Goal: Communication & Community: Share content

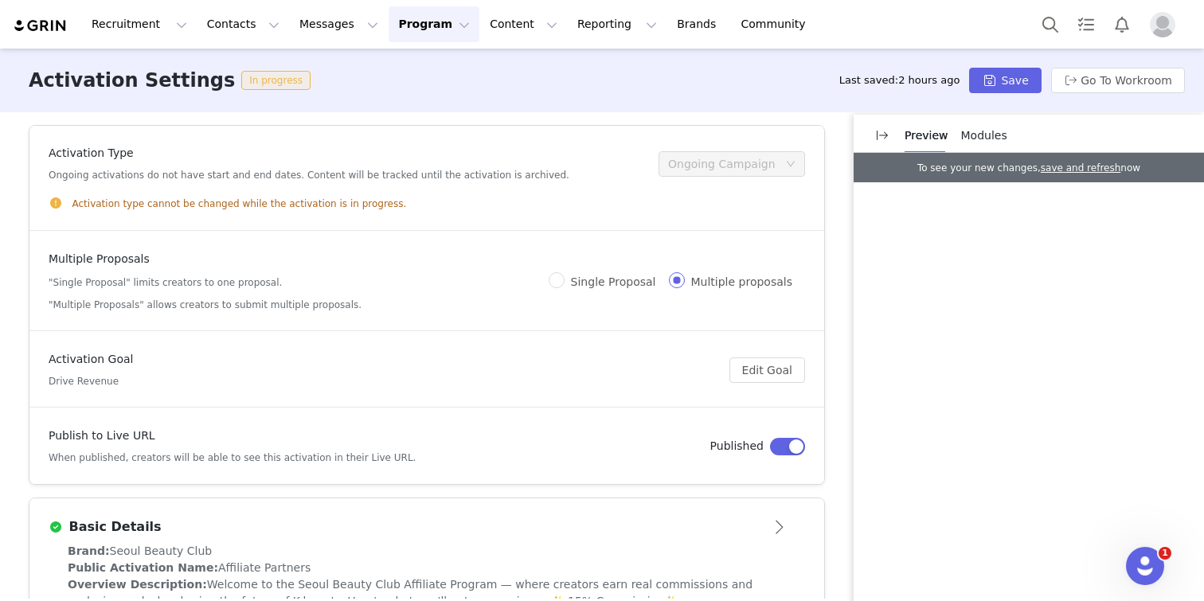
scroll to position [152, 0]
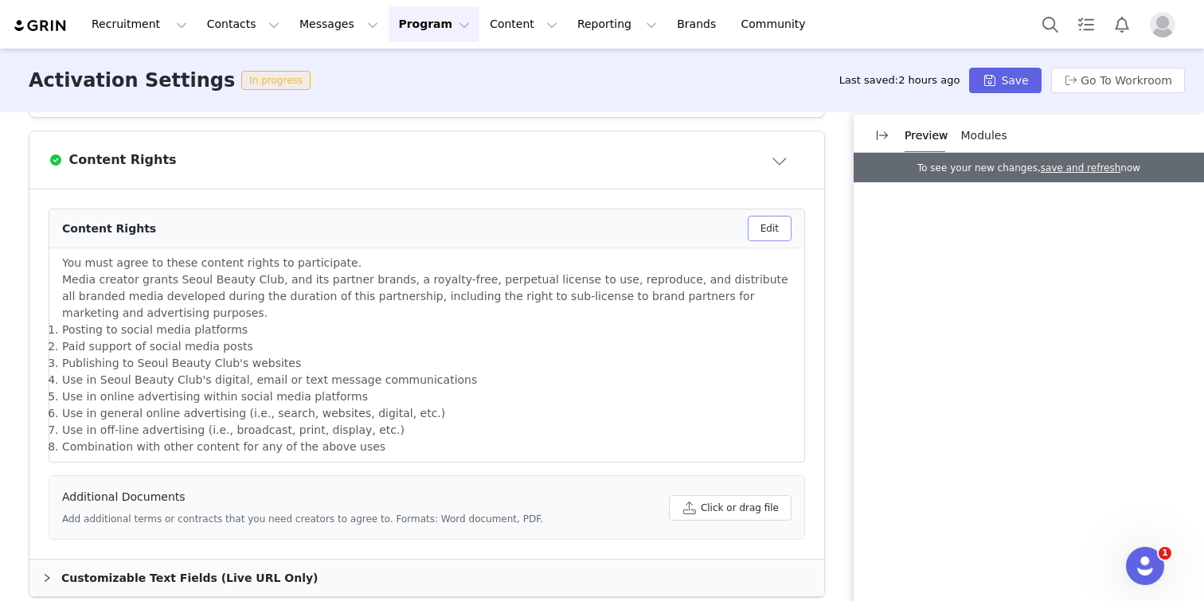
click at [770, 224] on button "Edit" at bounding box center [769, 228] width 44 height 25
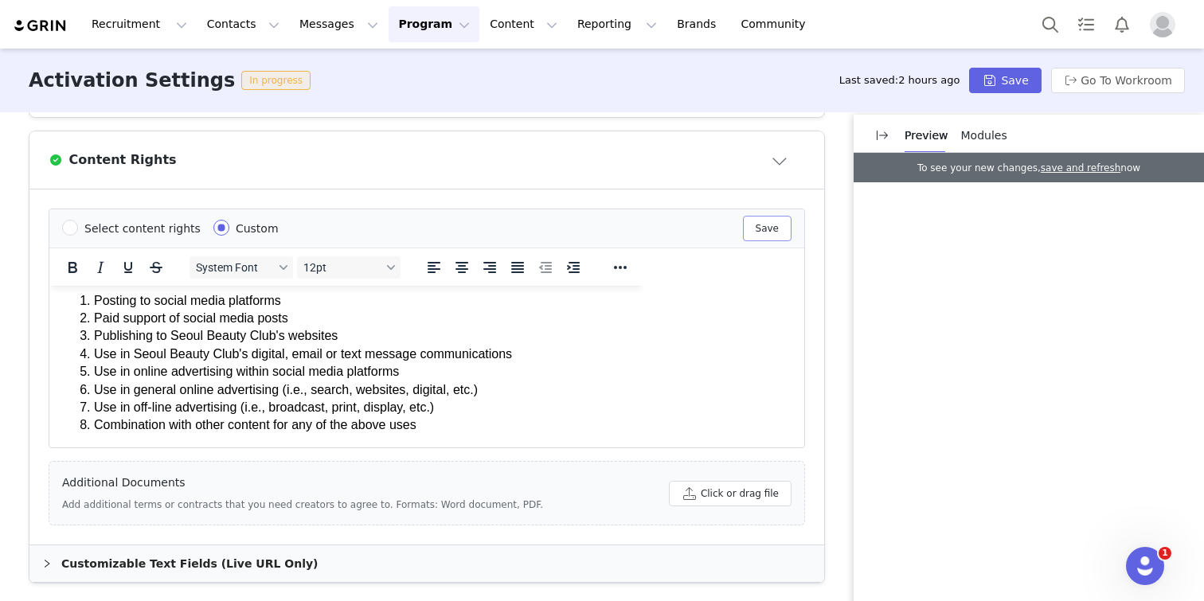
scroll to position [121, 0]
click at [94, 300] on li "Posting to social media platforms" at bounding box center [362, 301] width 537 height 18
drag, startPoint x: 98, startPoint y: 320, endPoint x: 120, endPoint y: 316, distance: 22.6
click at [98, 320] on li "Paid support of social media posts" at bounding box center [362, 319] width 537 height 18
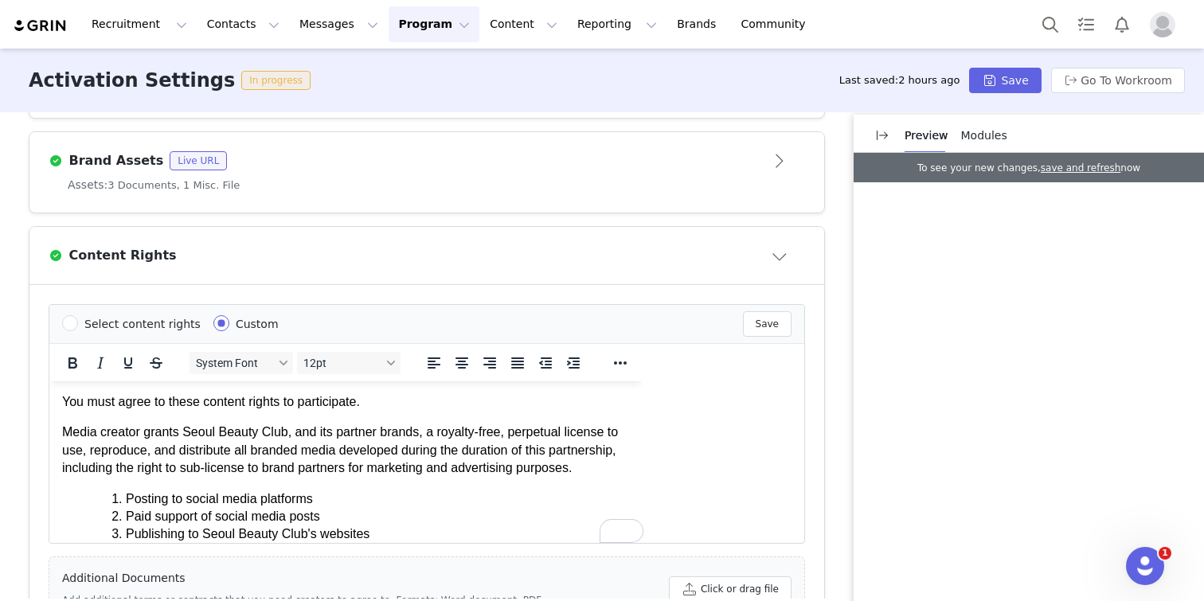
scroll to position [0, 0]
click at [282, 439] on p "Media creator grants Seoul Beauty Club, and its partner brands, a royalty-free,…" at bounding box center [346, 450] width 568 height 53
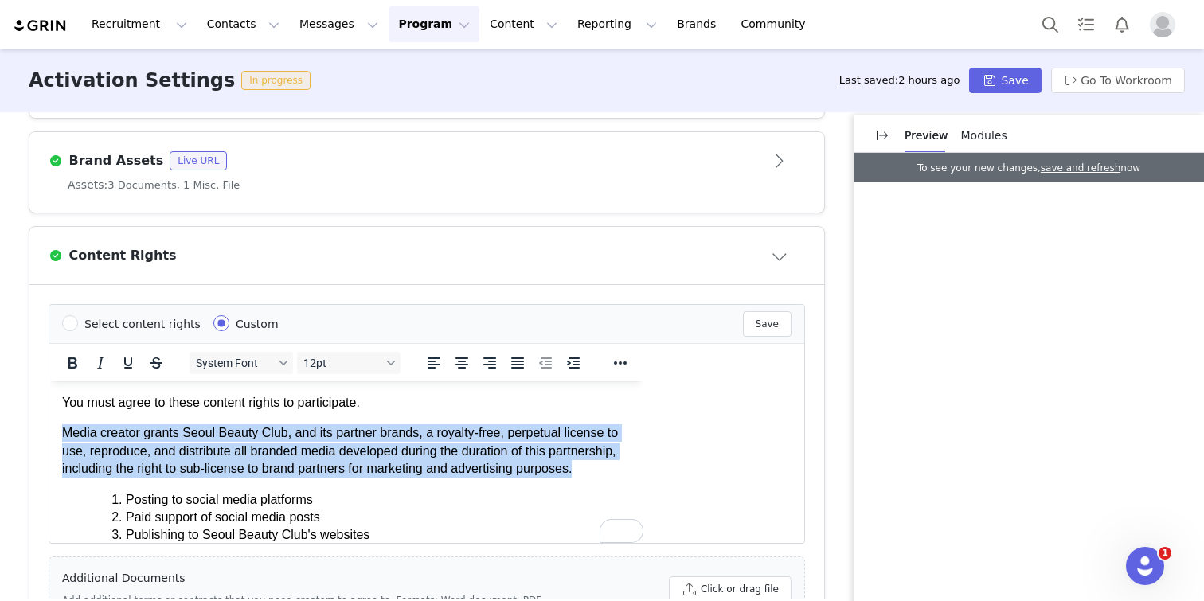
click at [282, 439] on p "Media creator grants Seoul Beauty Club, and its partner brands, a royalty-free,…" at bounding box center [346, 450] width 568 height 53
click at [291, 450] on p "Media creator grants Seoul Beauty Club, and its partner brands, a royalty-free,…" at bounding box center [346, 450] width 568 height 53
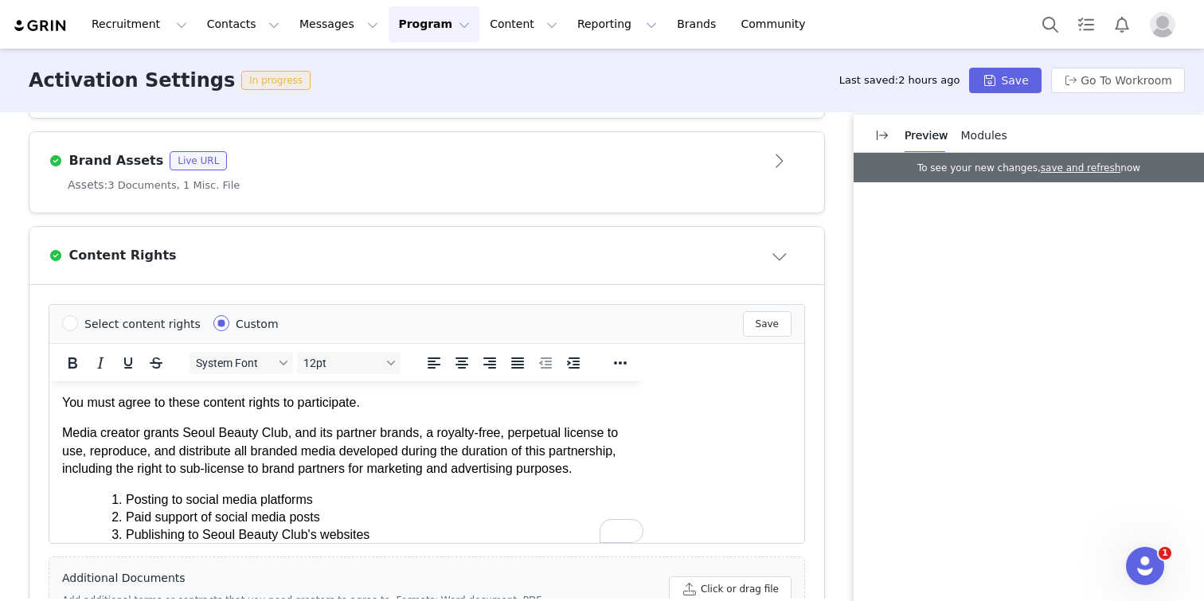
click at [297, 447] on p "Media creator grants Seoul Beauty Club, and its partner brands, a royalty-free,…" at bounding box center [346, 450] width 568 height 53
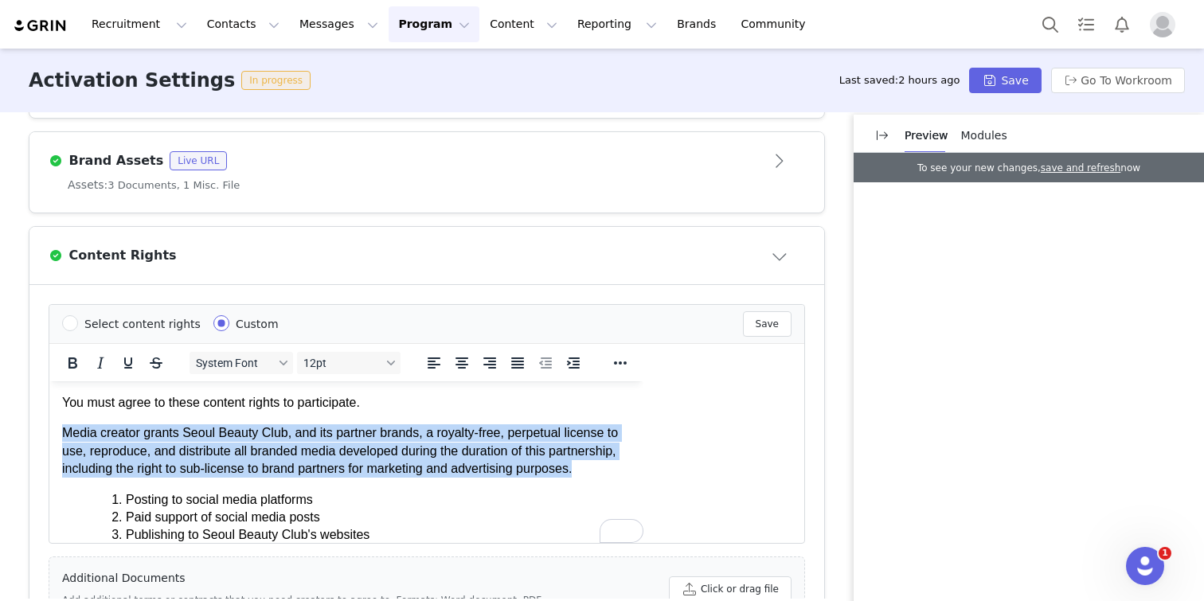
click at [297, 447] on p "Media creator grants Seoul Beauty Club, and its partner brands, a royalty-free,…" at bounding box center [346, 450] width 568 height 53
click at [297, 441] on p "Media creator grants Seoul Beauty Club, and its partner brands, a royalty-free,…" at bounding box center [346, 450] width 568 height 53
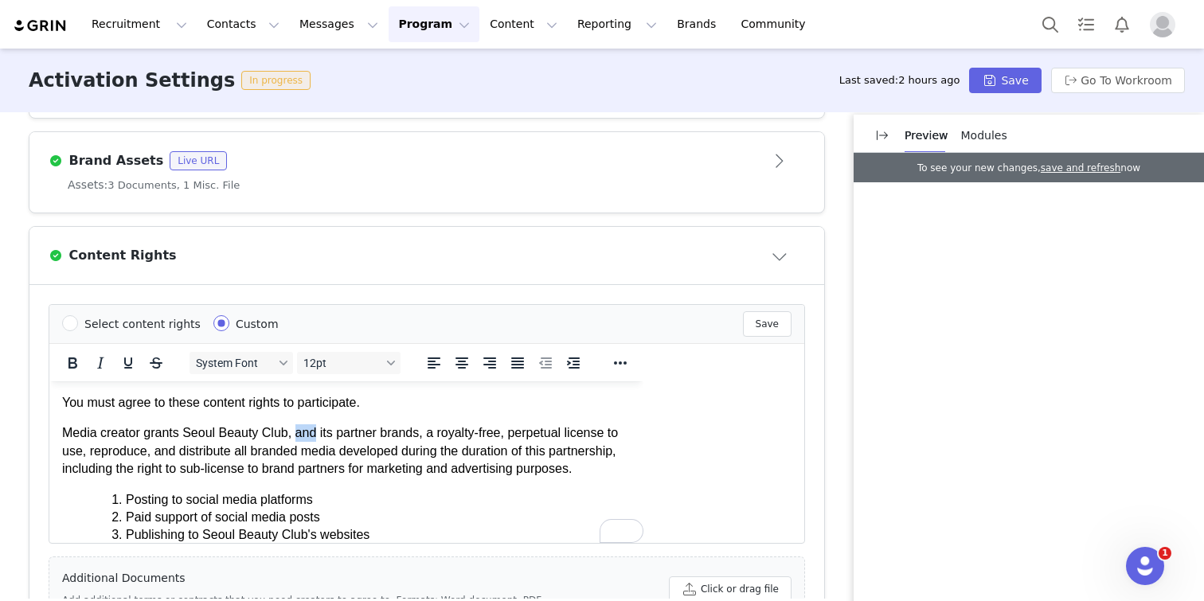
click at [297, 441] on p "Media creator grants Seoul Beauty Club, and its partner brands, a royalty-free,…" at bounding box center [346, 450] width 568 height 53
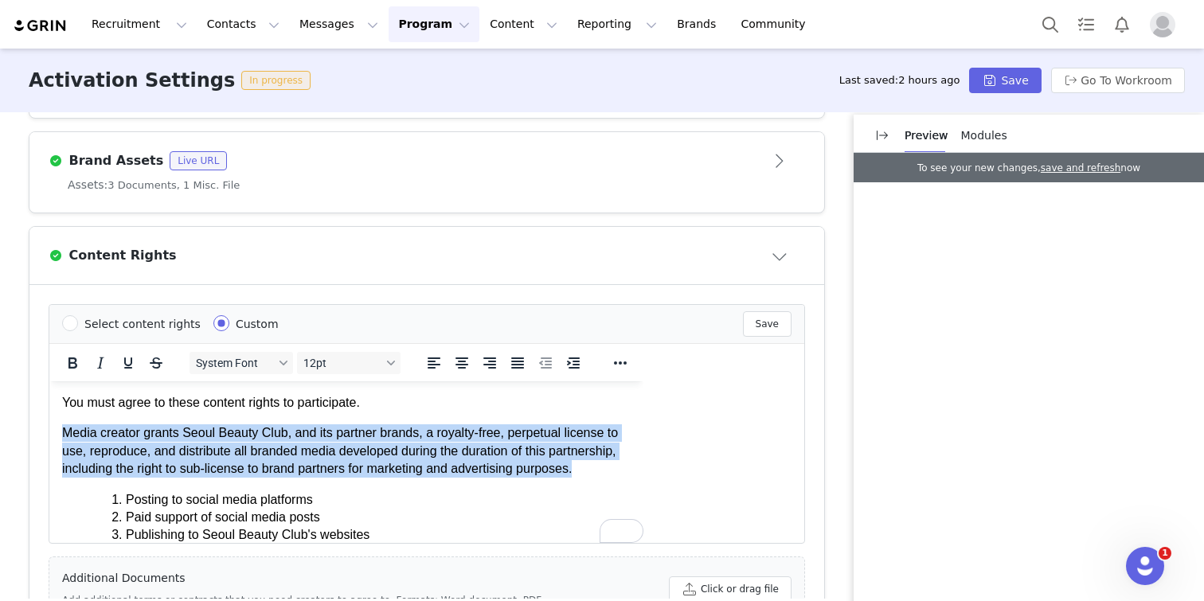
click at [297, 441] on p "Media creator grants Seoul Beauty Club, and its partner brands, a royalty-free,…" at bounding box center [346, 450] width 568 height 53
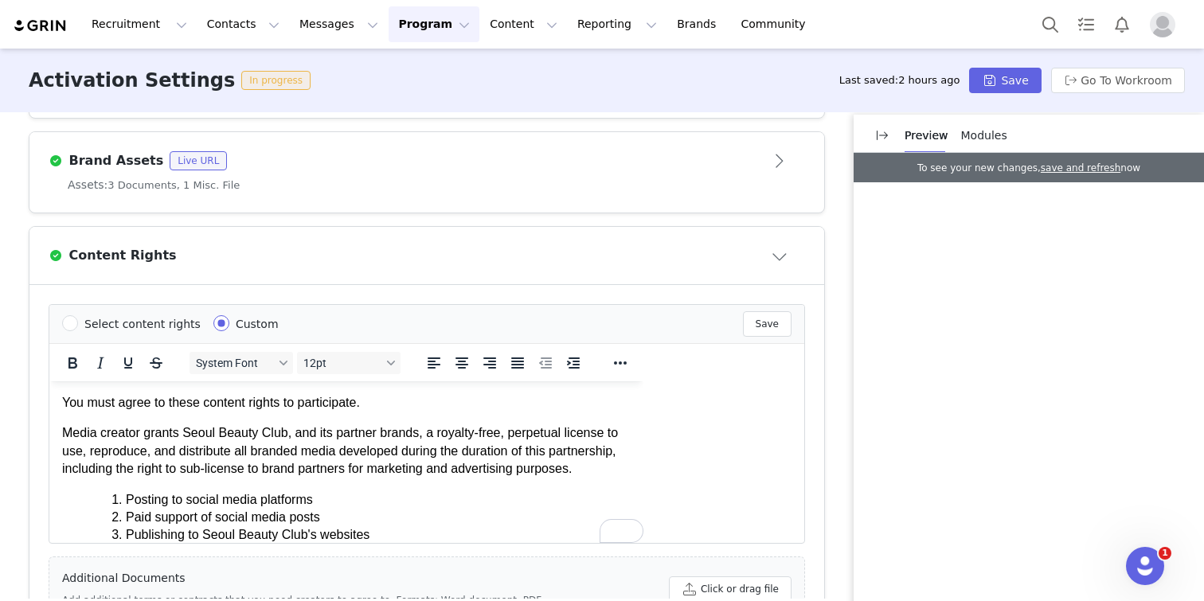
click at [295, 445] on p "Media creator grants Seoul Beauty Club, and its partner brands, a royalty-free,…" at bounding box center [346, 450] width 568 height 53
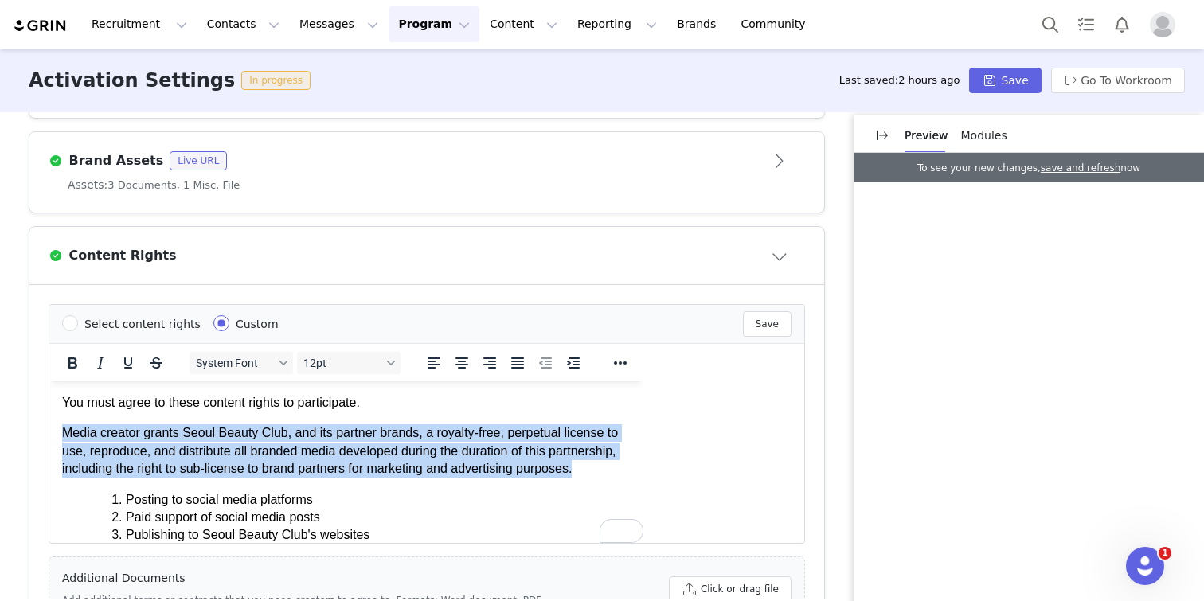
click at [295, 445] on p "Media creator grants Seoul Beauty Club, and its partner brands, a royalty-free,…" at bounding box center [346, 450] width 568 height 53
click at [295, 457] on p "Media creator grants Seoul Beauty Club, and its partner brands, a royalty-free,…" at bounding box center [346, 450] width 568 height 53
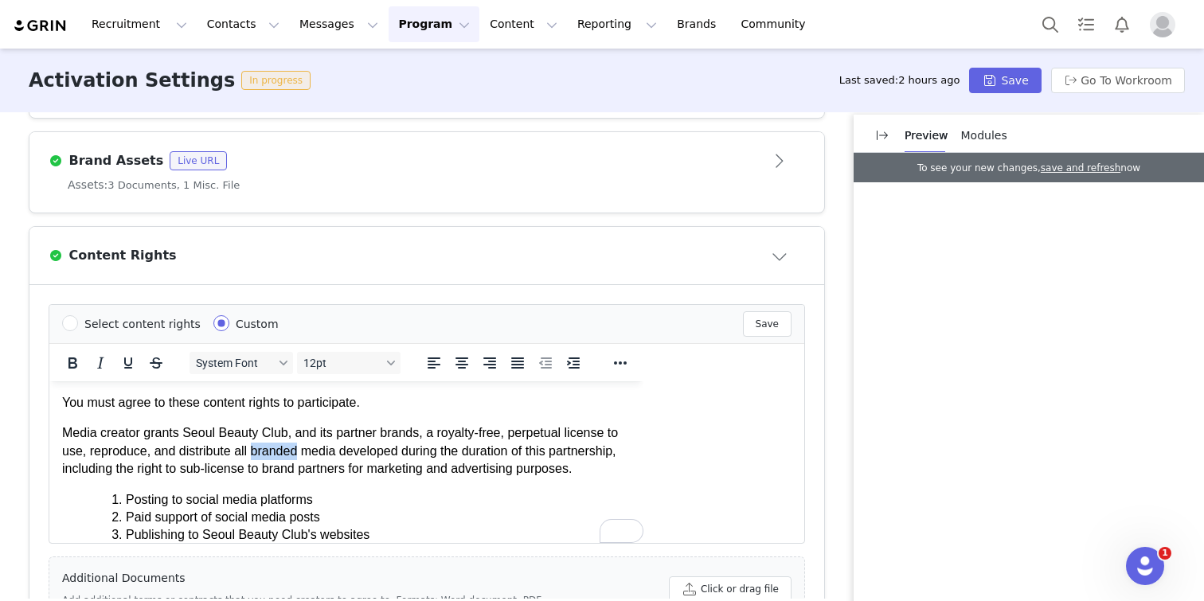
click at [295, 457] on p "Media creator grants Seoul Beauty Club, and its partner brands, a royalty-free,…" at bounding box center [346, 450] width 568 height 53
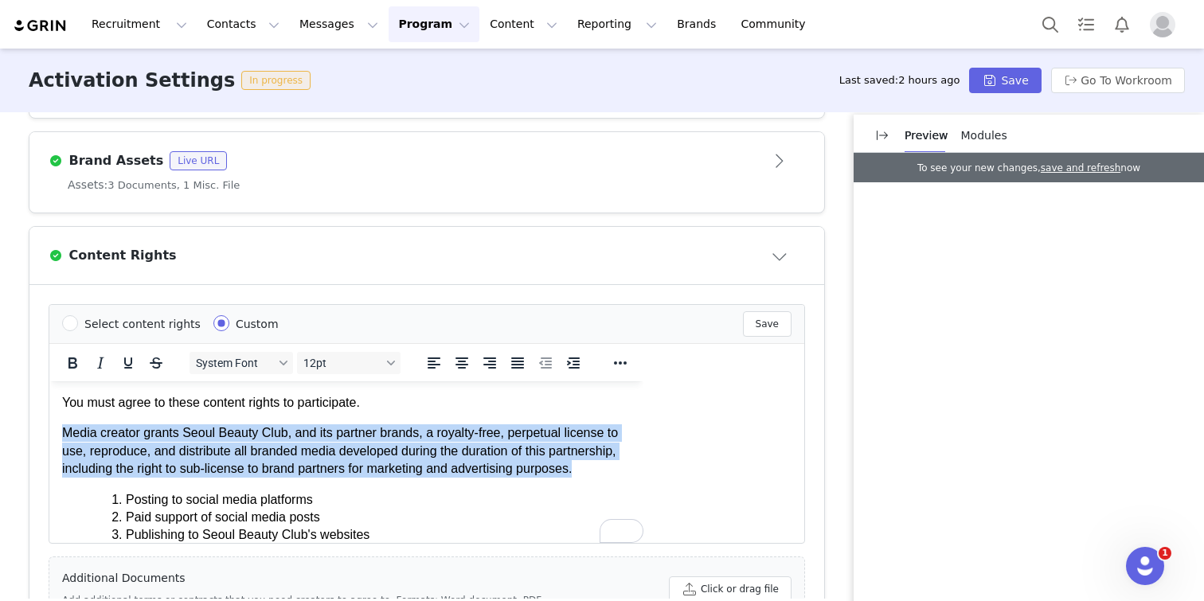
click at [295, 457] on p "Media creator grants Seoul Beauty Club, and its partner brands, a royalty-free,…" at bounding box center [346, 450] width 568 height 53
click at [412, 454] on p "Media creator grants Seoul Beauty Club, and its partner brands, a royalty-free,…" at bounding box center [346, 450] width 568 height 53
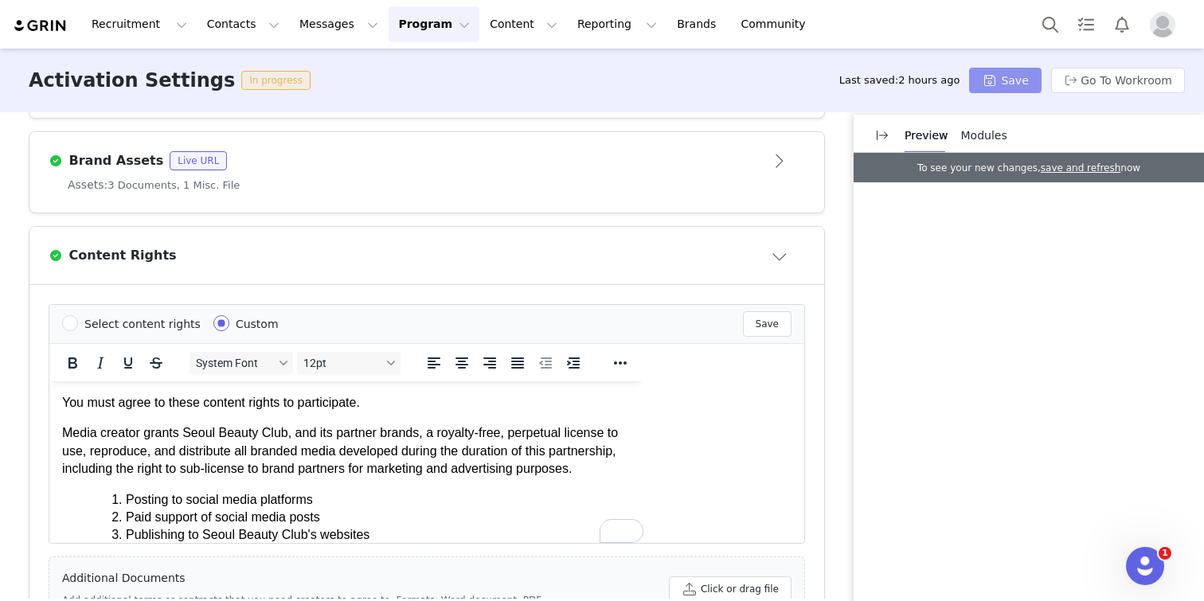
click at [1015, 68] on button "Save" at bounding box center [1005, 80] width 72 height 25
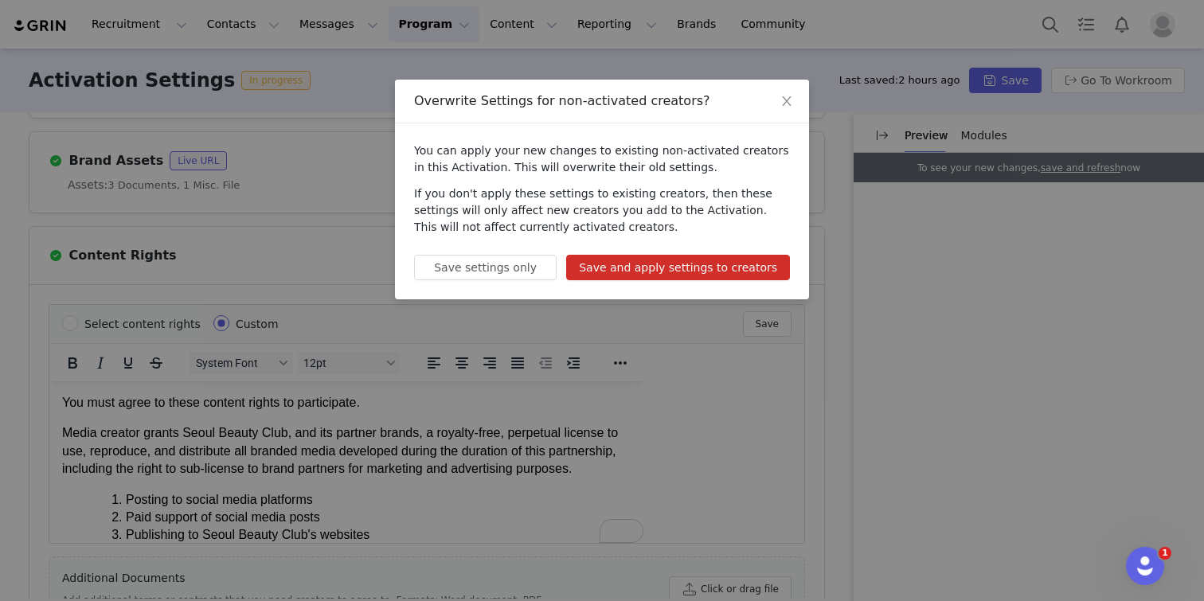
click at [657, 252] on div "You can apply your new changes to existing non-activated creators in this Activ…" at bounding box center [602, 211] width 414 height 176
click at [654, 257] on button "Save and apply settings to creators" at bounding box center [678, 267] width 224 height 25
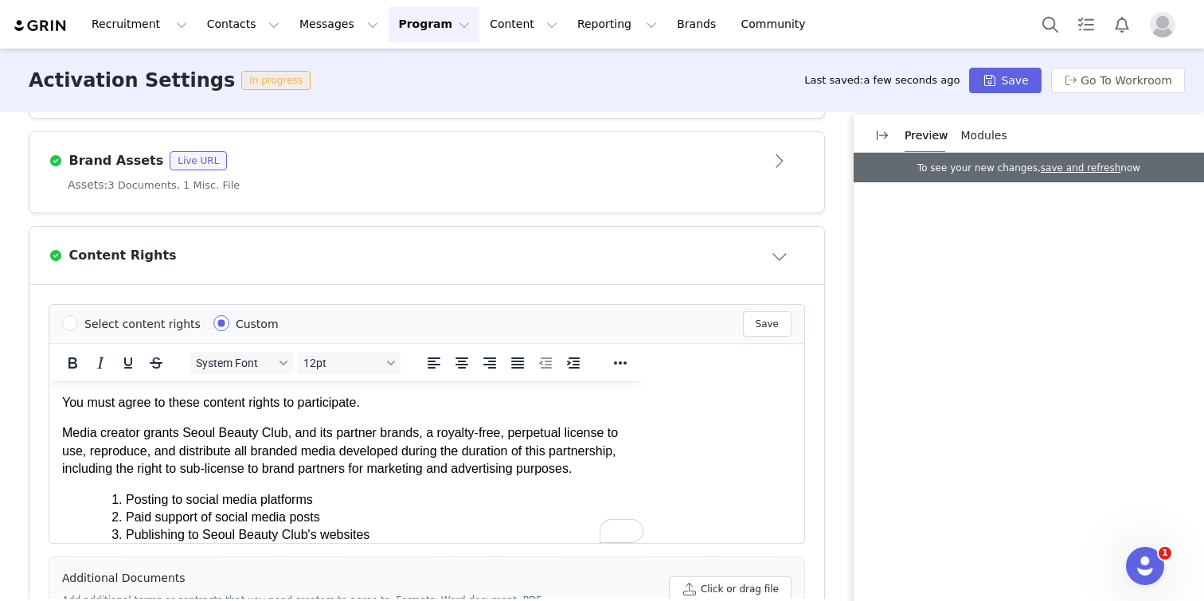
click at [915, 138] on p "Preview" at bounding box center [926, 135] width 44 height 17
click at [873, 139] on button "button" at bounding box center [881, 135] width 25 height 25
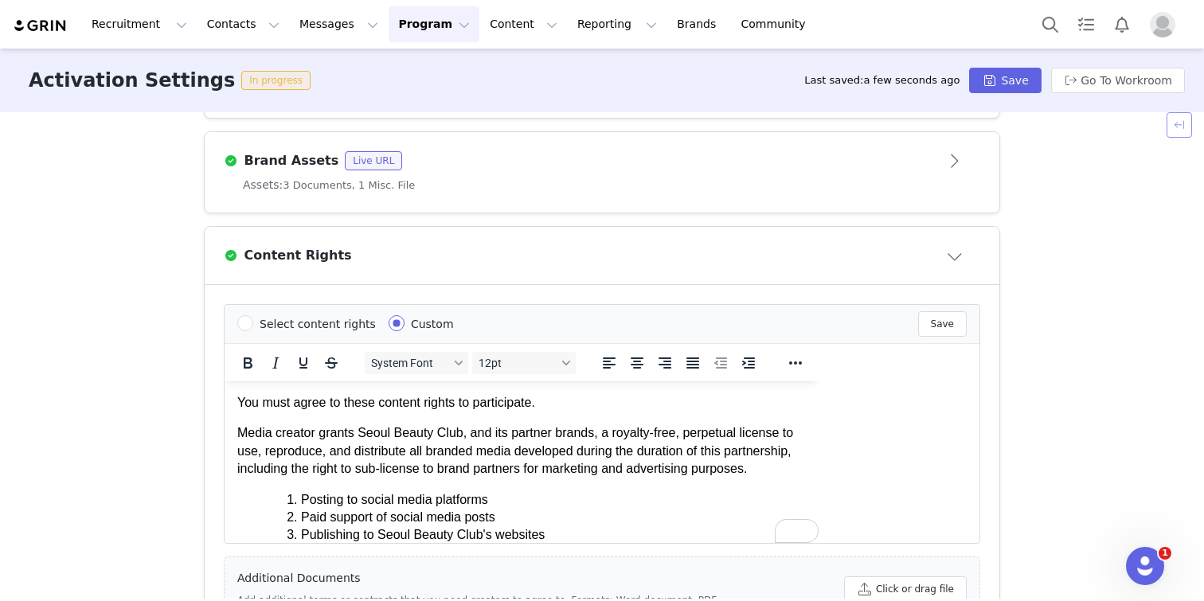
click at [1178, 122] on button "button" at bounding box center [1178, 124] width 25 height 25
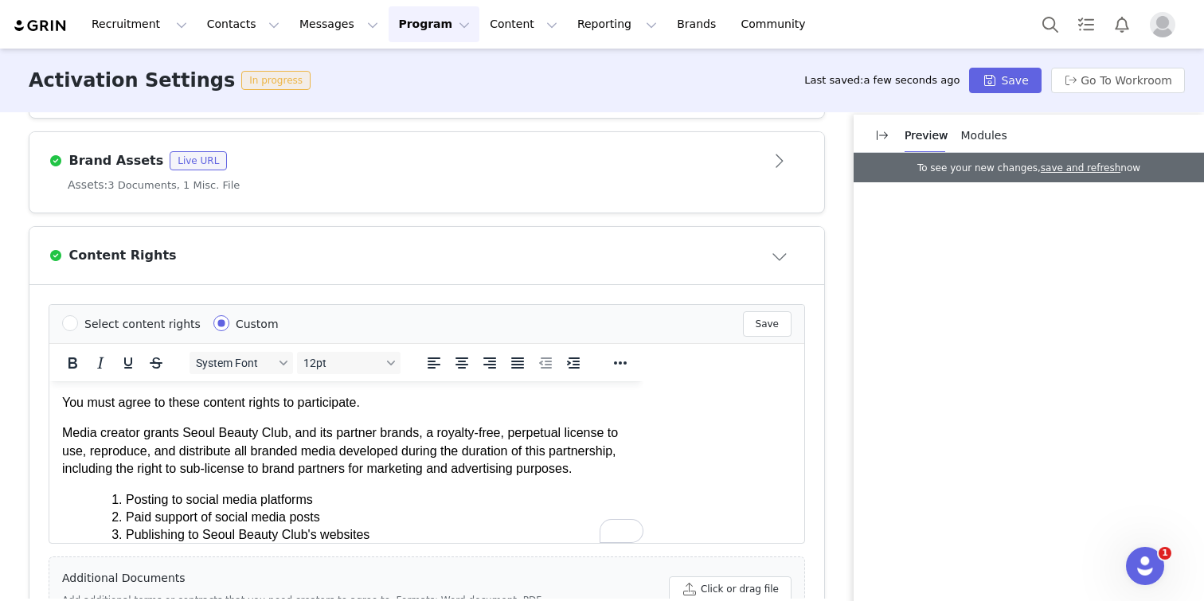
click at [425, 25] on button "Program Program" at bounding box center [433, 24] width 91 height 36
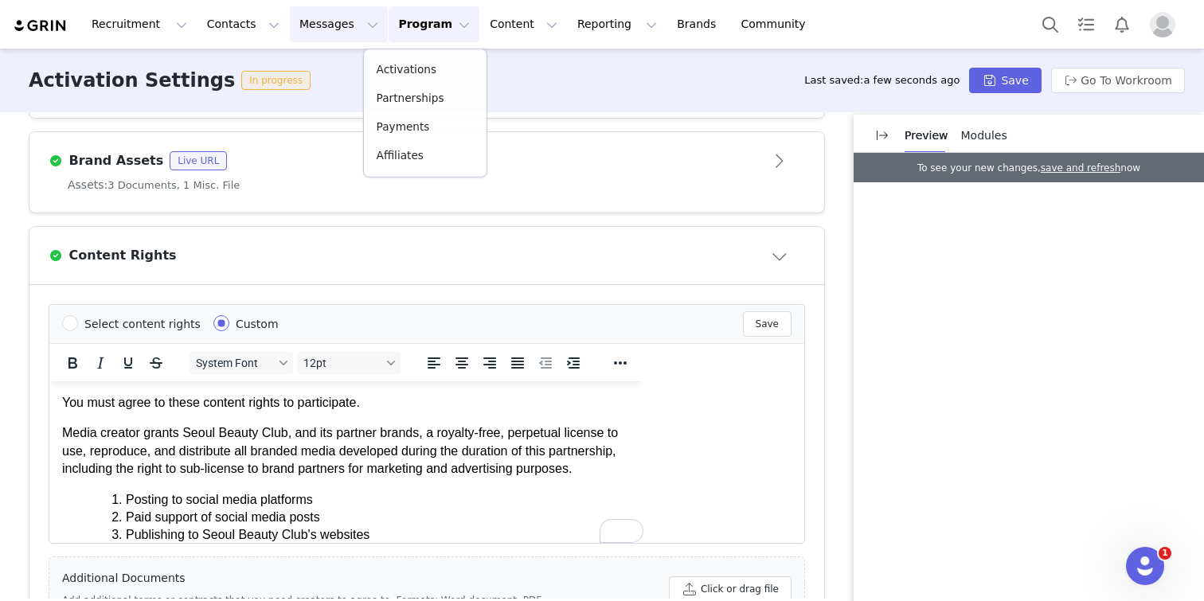
click at [346, 25] on button "Messages Messages" at bounding box center [339, 24] width 98 height 36
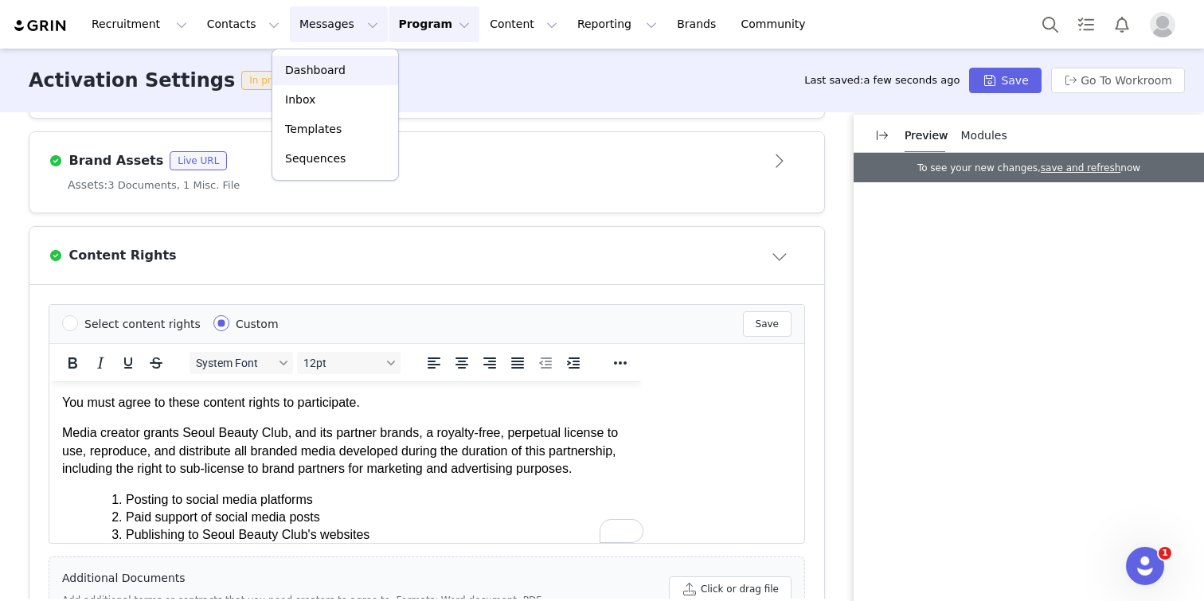
click at [346, 62] on div "Dashboard" at bounding box center [335, 70] width 107 height 17
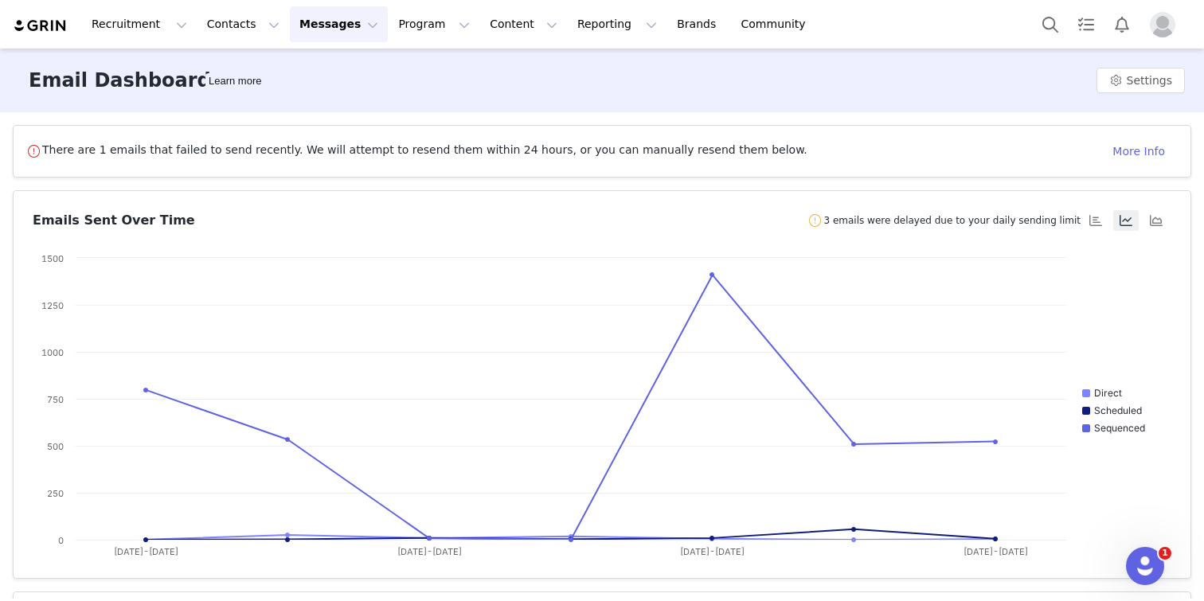
scroll to position [267, 0]
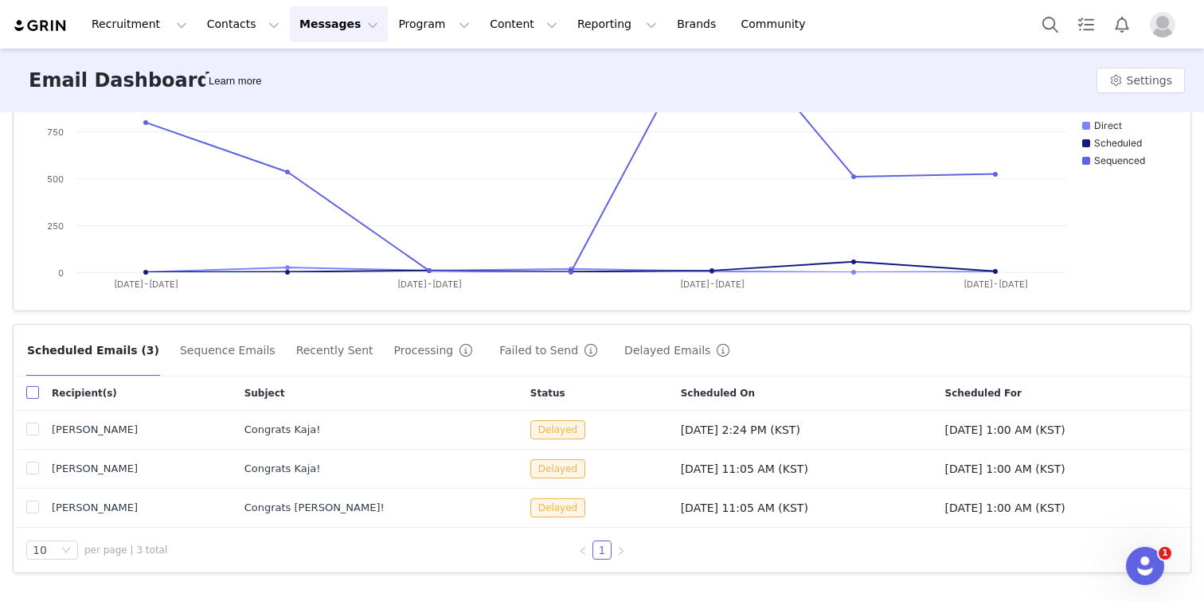
click at [33, 389] on input "checkbox" at bounding box center [32, 392] width 13 height 13
checkbox input "true"
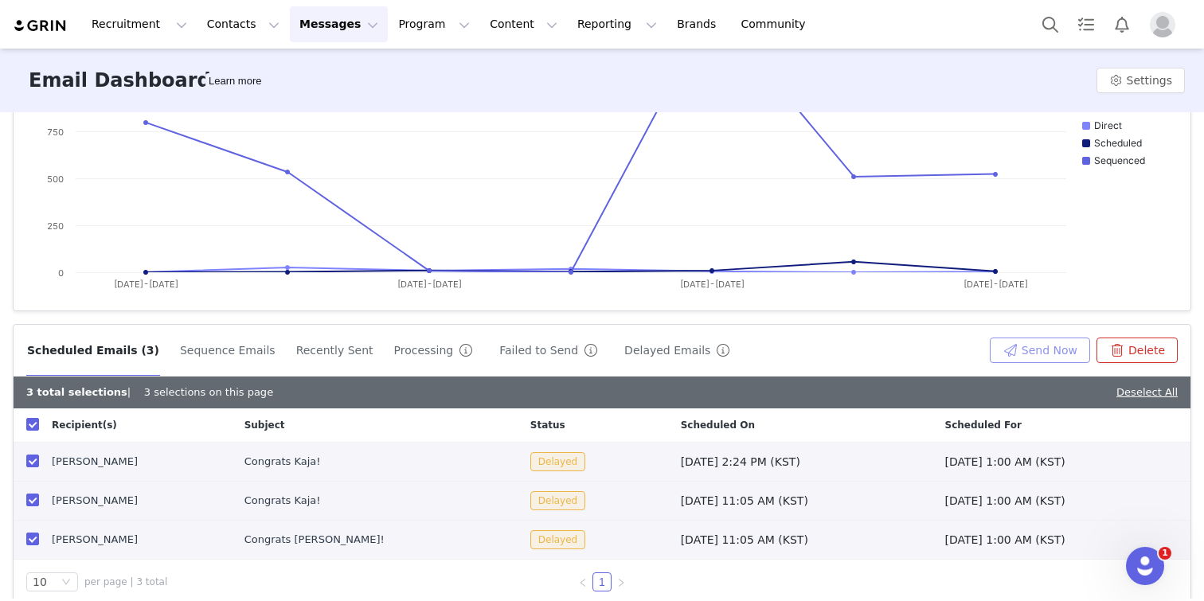
click at [1036, 350] on button "Send Now" at bounding box center [1039, 350] width 100 height 25
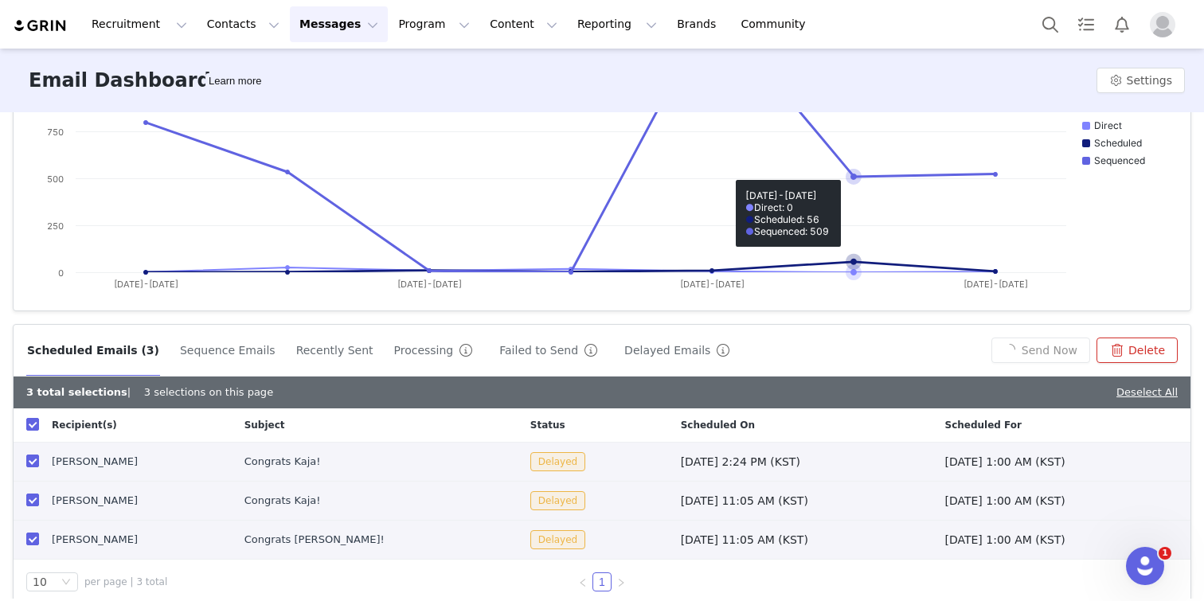
checkbox input "false"
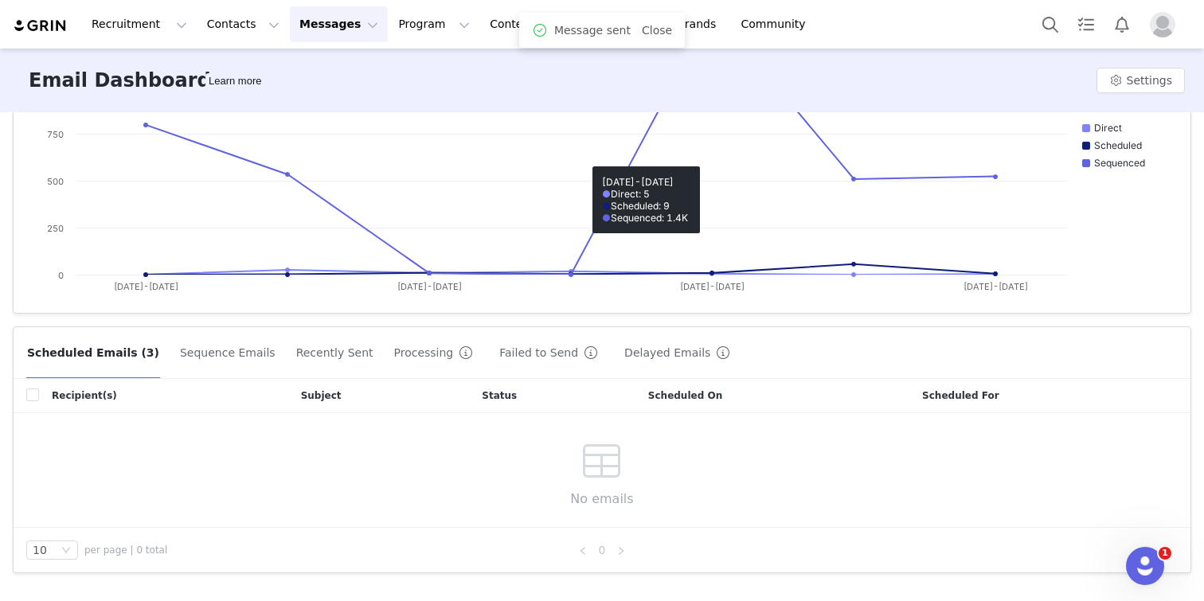
click at [219, 360] on button "Sequence Emails" at bounding box center [227, 352] width 97 height 25
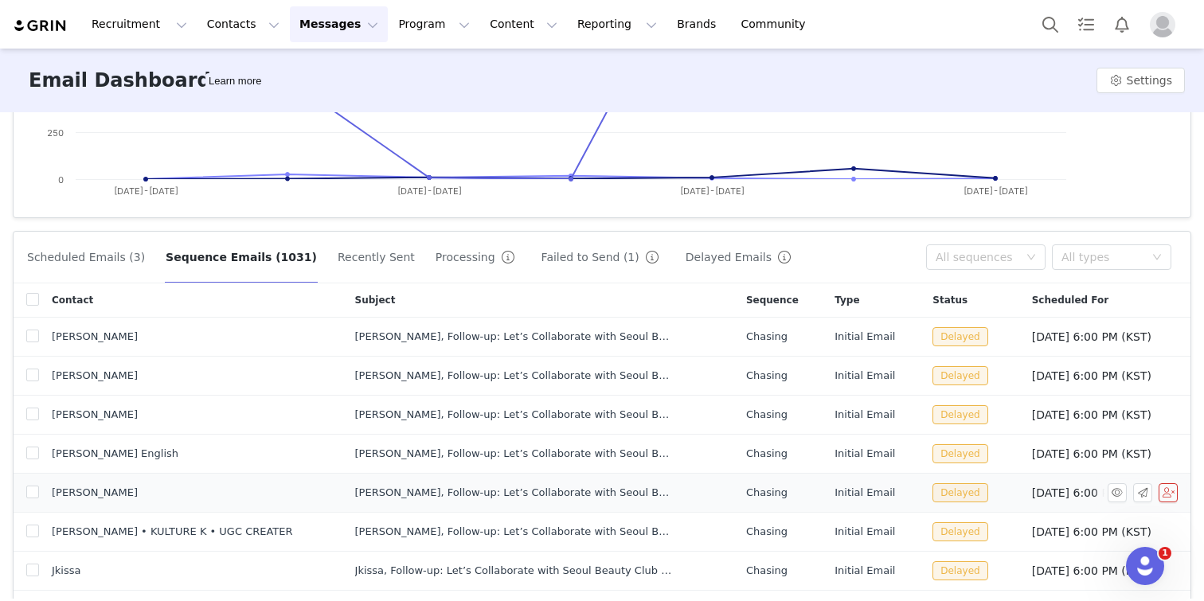
scroll to position [61, 0]
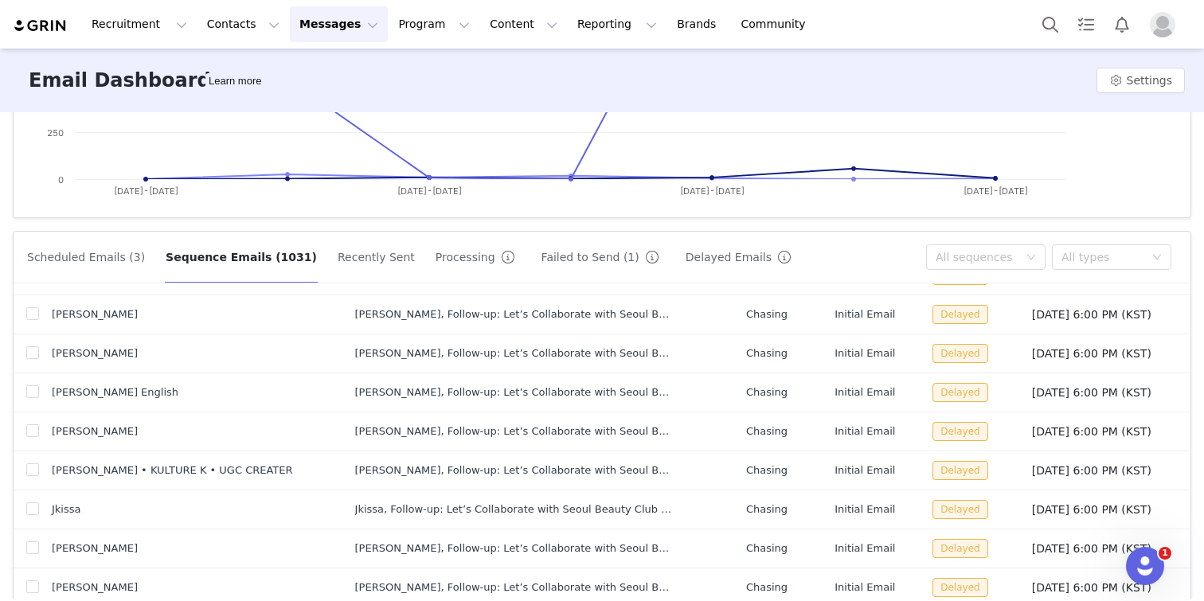
click at [356, 265] on button "Recently Sent" at bounding box center [376, 256] width 79 height 25
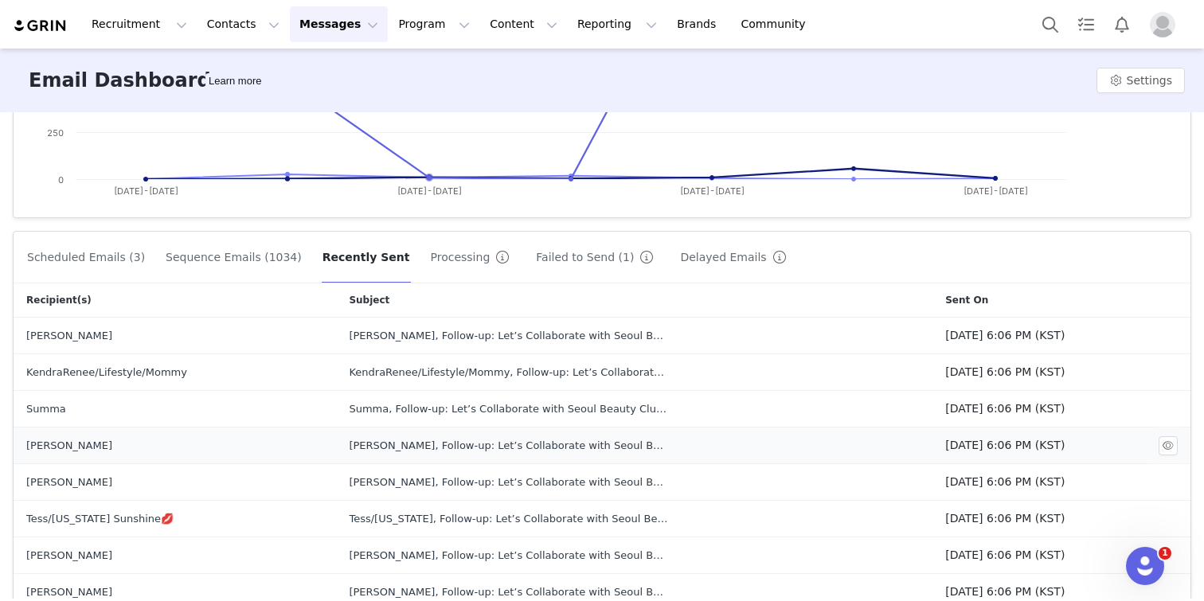
scroll to position [37, 0]
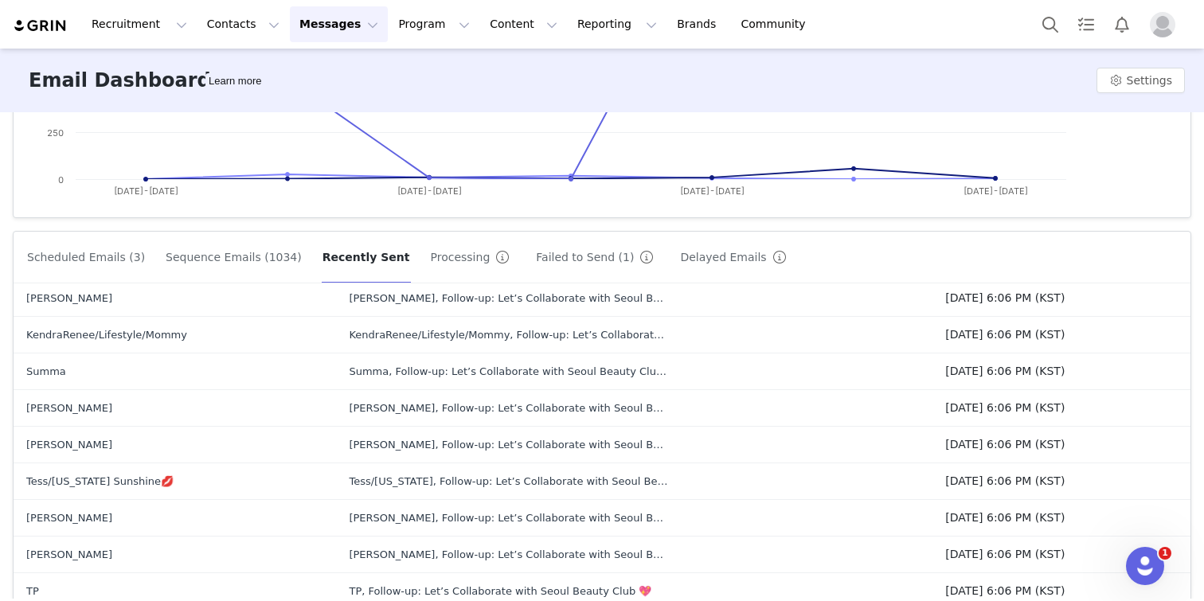
click at [260, 258] on button "Sequence Emails (1034)" at bounding box center [234, 256] width 138 height 25
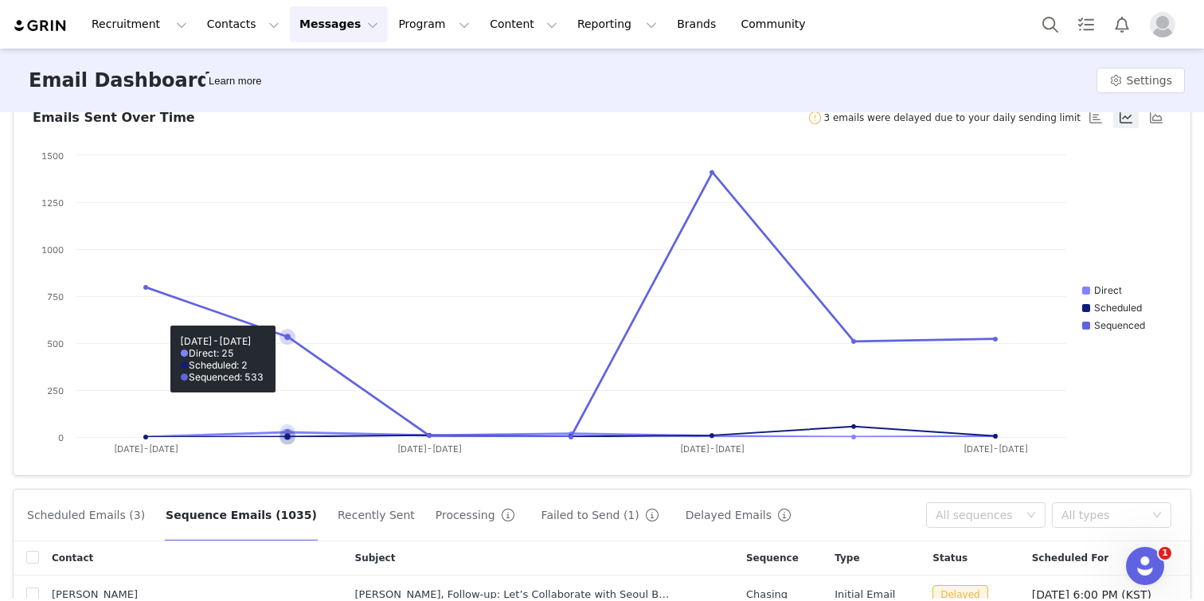
scroll to position [361, 0]
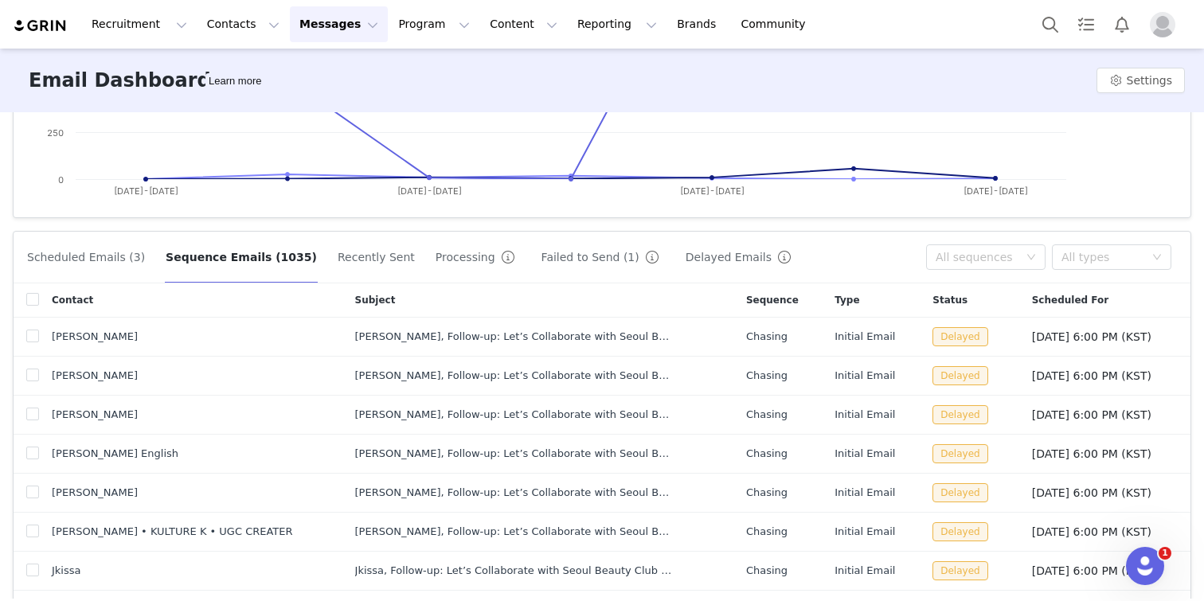
click at [103, 258] on button "Scheduled Emails (3)" at bounding box center [85, 256] width 119 height 25
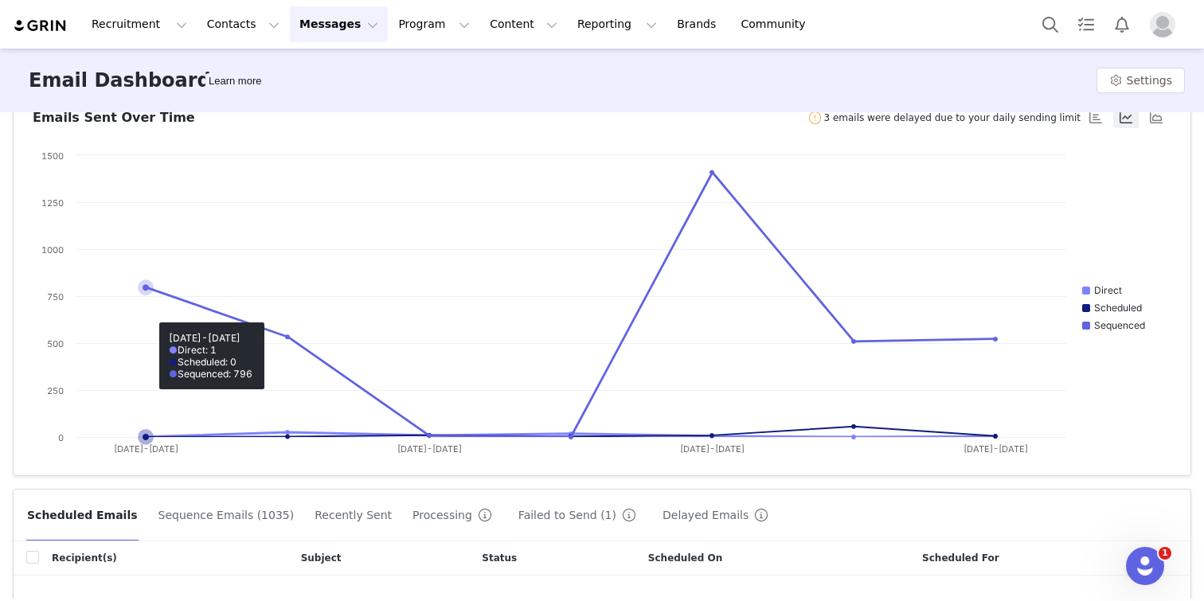
scroll to position [265, 0]
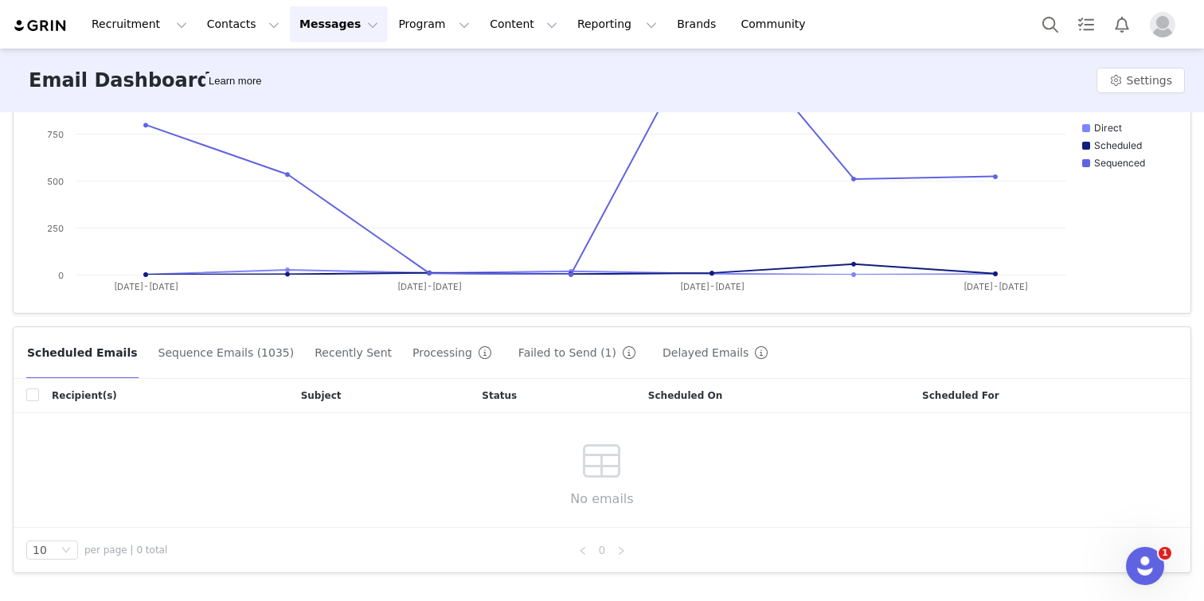
click at [192, 336] on div "Scheduled Emails Sequence Emails (1035) Recently Sent Processing Failed to Send…" at bounding box center [602, 353] width 1176 height 52
click at [193, 351] on button "Sequence Emails (1035)" at bounding box center [227, 352] width 138 height 25
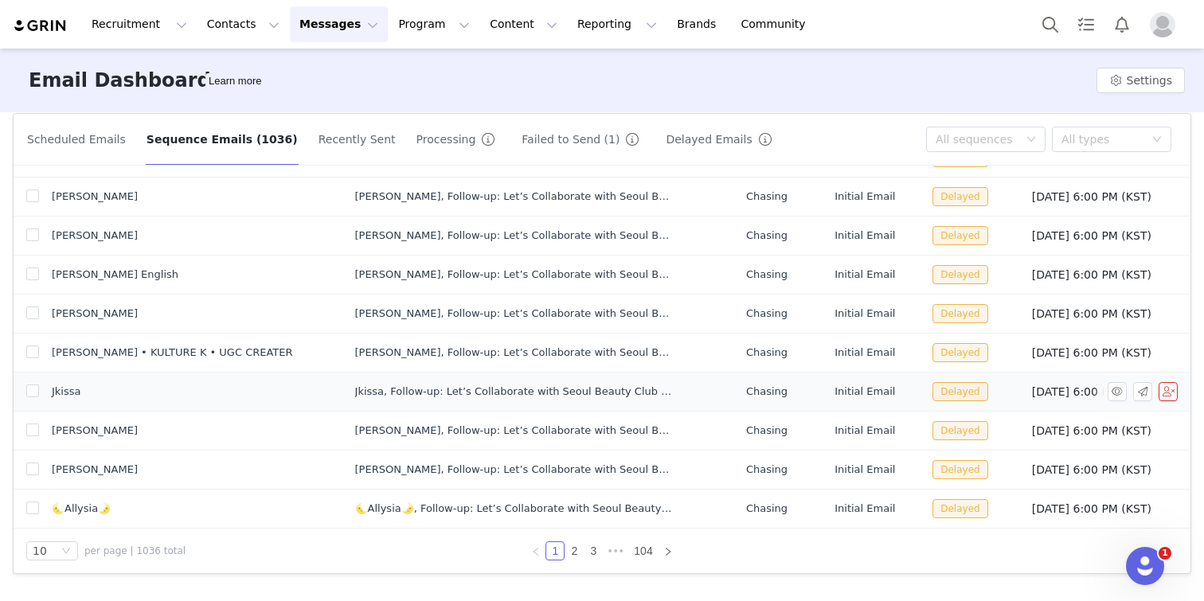
scroll to position [479, 0]
click at [59, 555] on div "10" at bounding box center [52, 549] width 52 height 19
click at [60, 522] on li "50" at bounding box center [52, 521] width 52 height 25
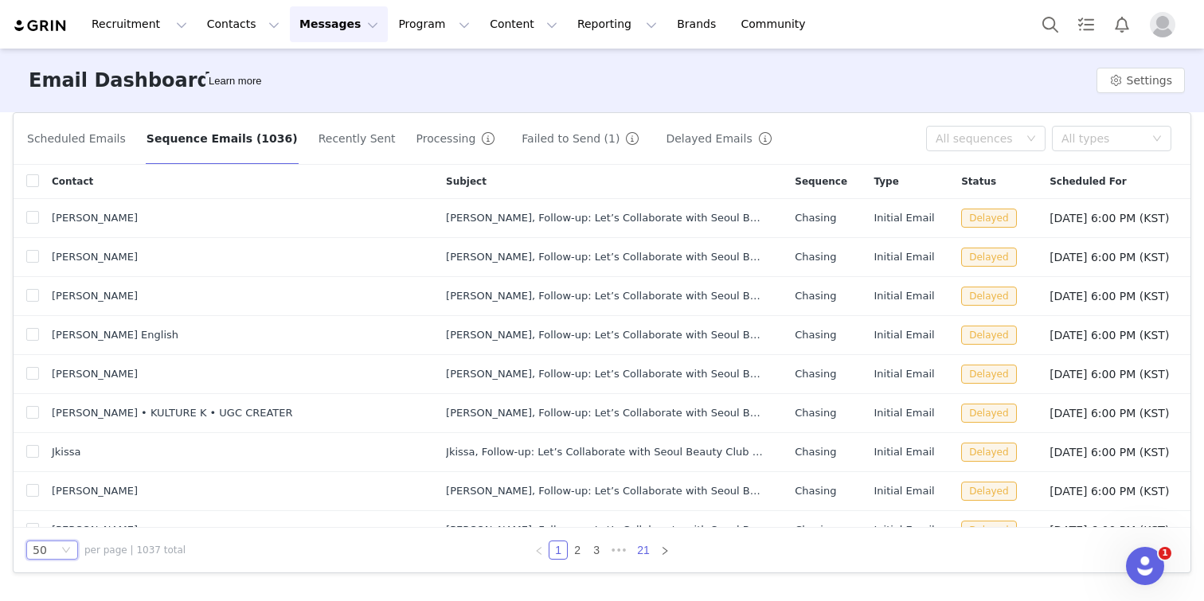
click at [637, 550] on link "21" at bounding box center [643, 550] width 22 height 18
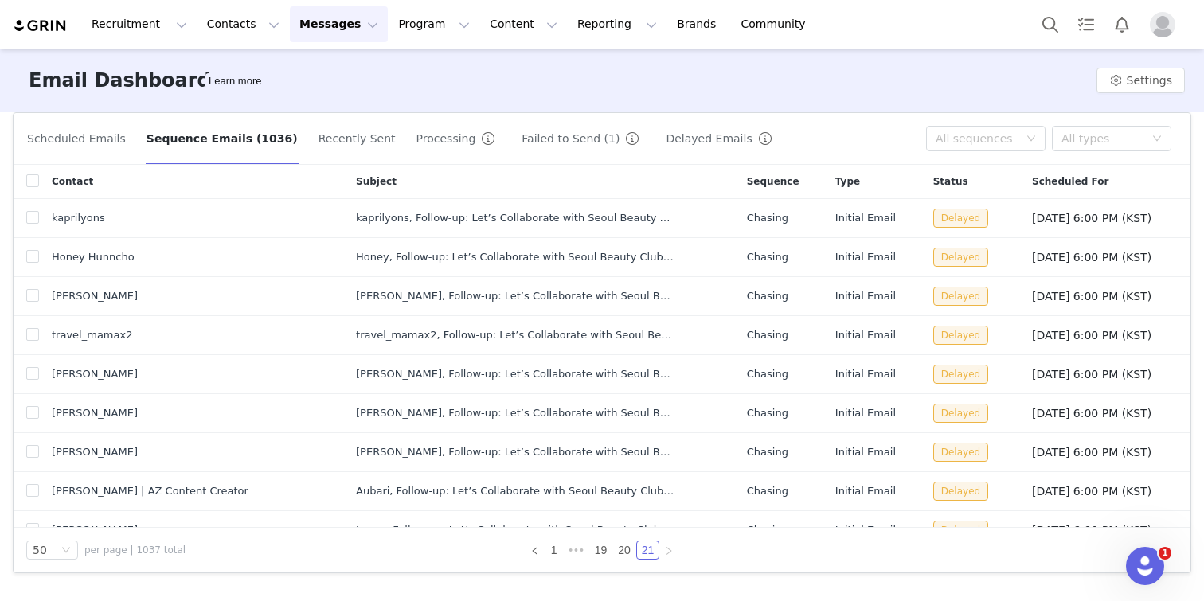
click at [33, 170] on th at bounding box center [26, 182] width 25 height 34
click at [32, 181] on input "checkbox" at bounding box center [32, 180] width 13 height 13
checkbox input "true"
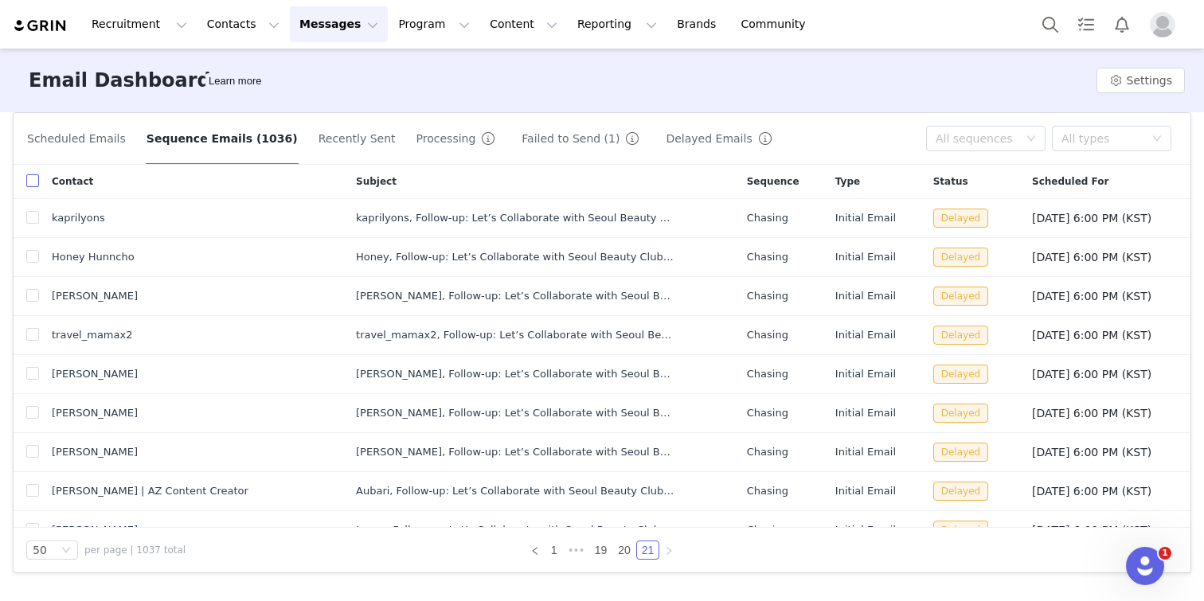
checkbox input "true"
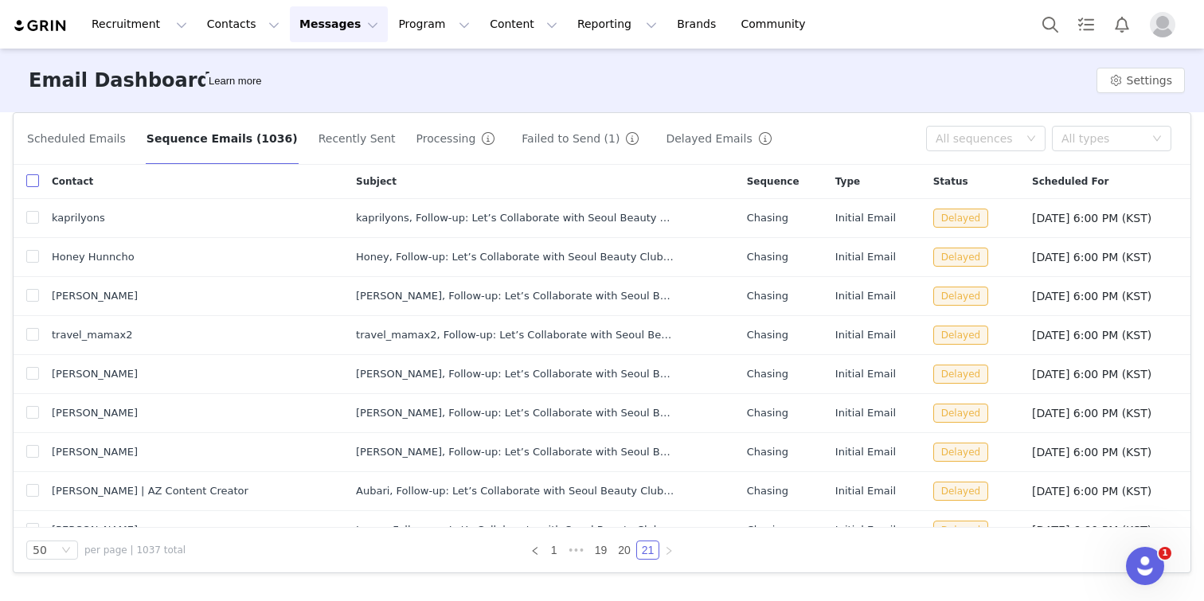
checkbox input "true"
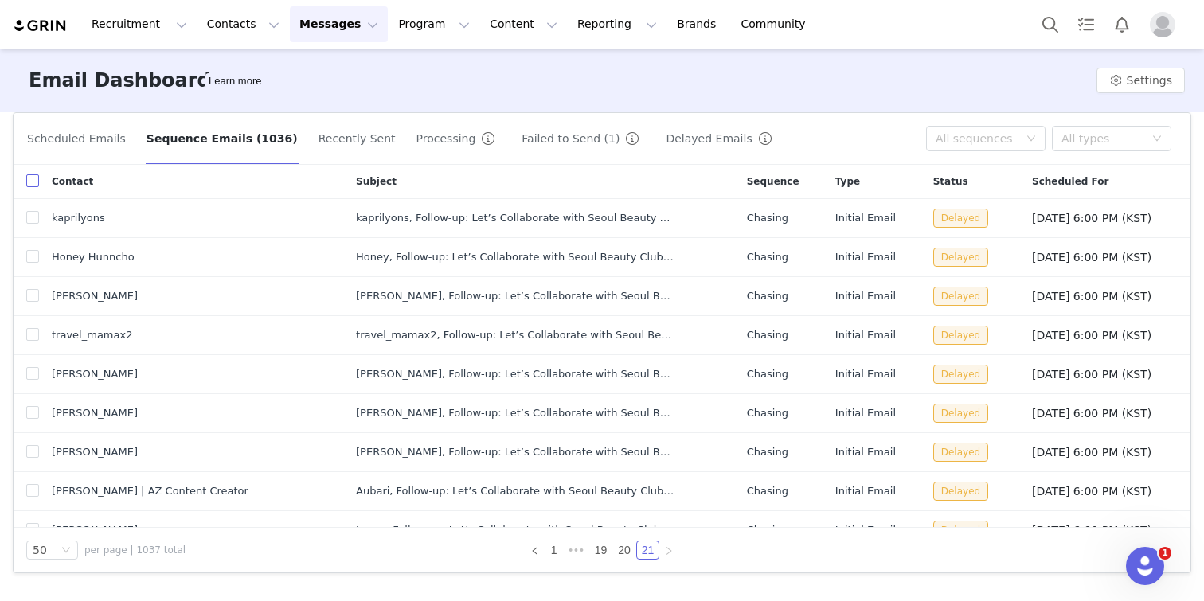
checkbox input "true"
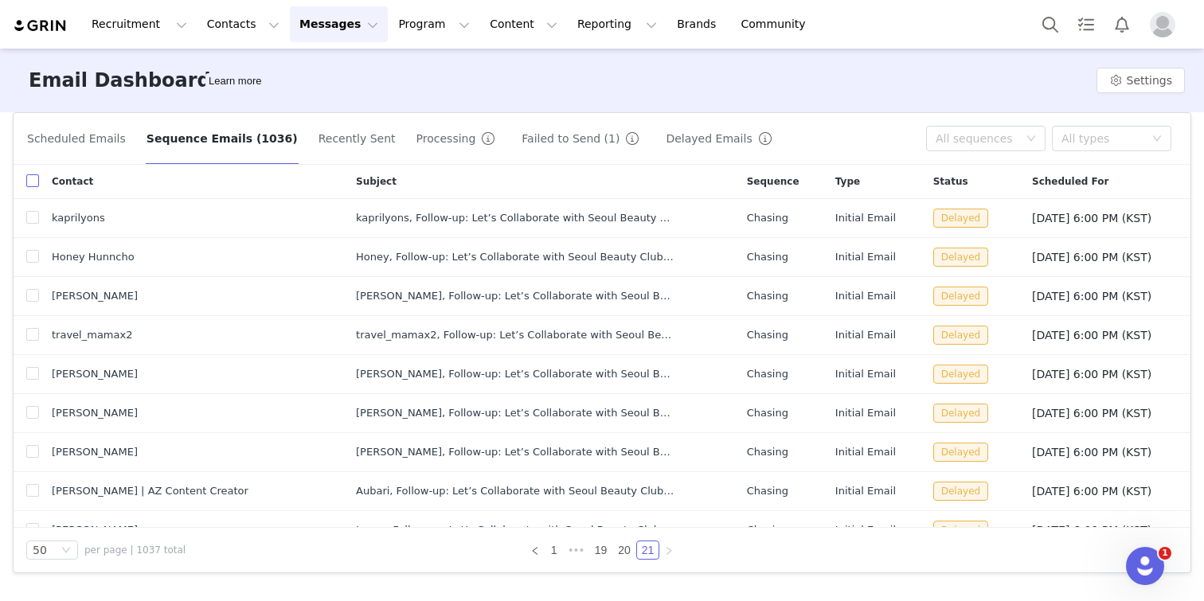
checkbox input "true"
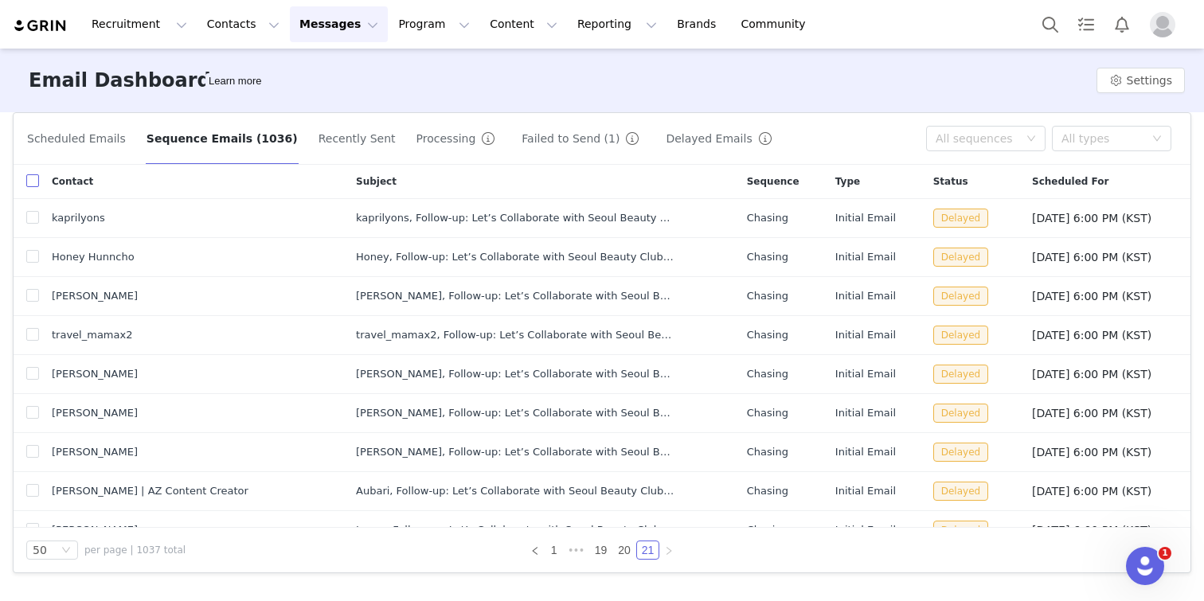
checkbox input "true"
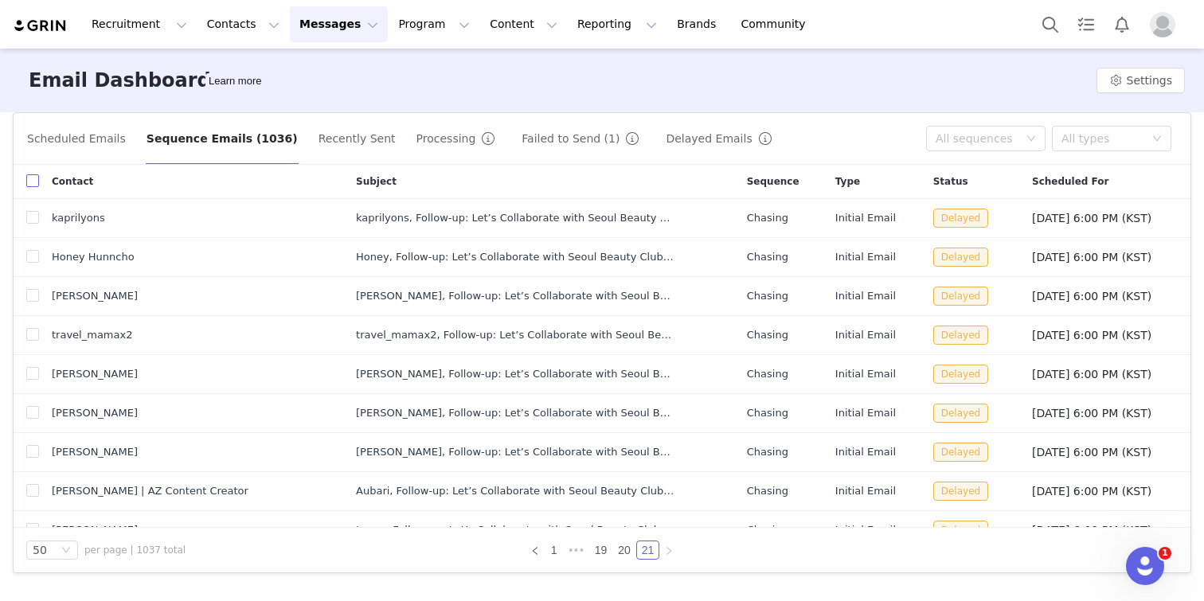
checkbox input "true"
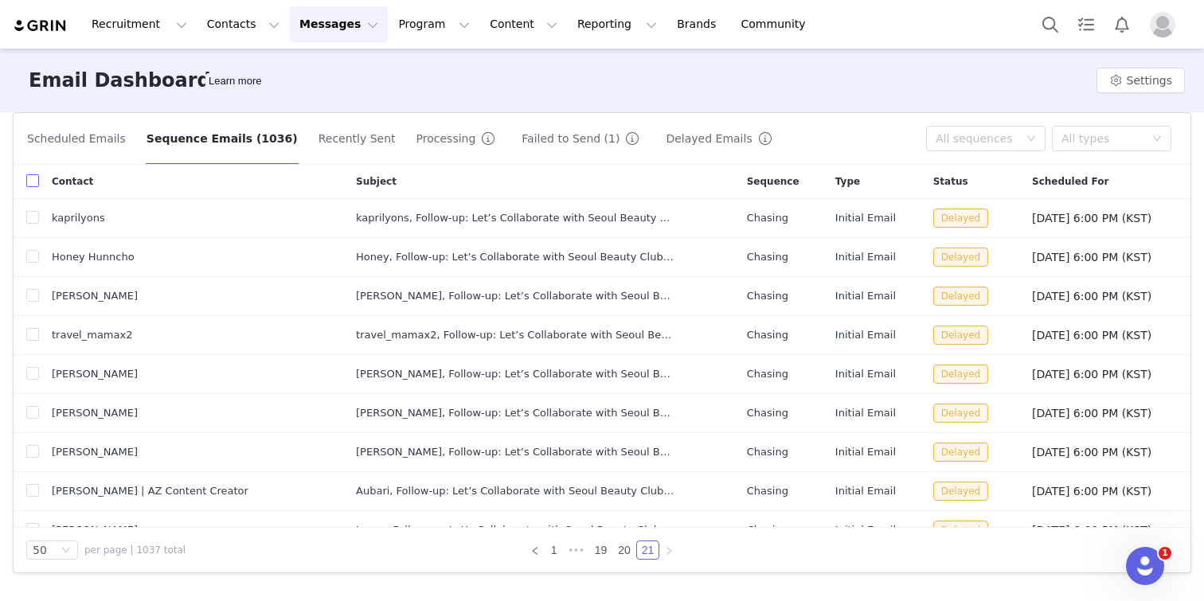
checkbox input "true"
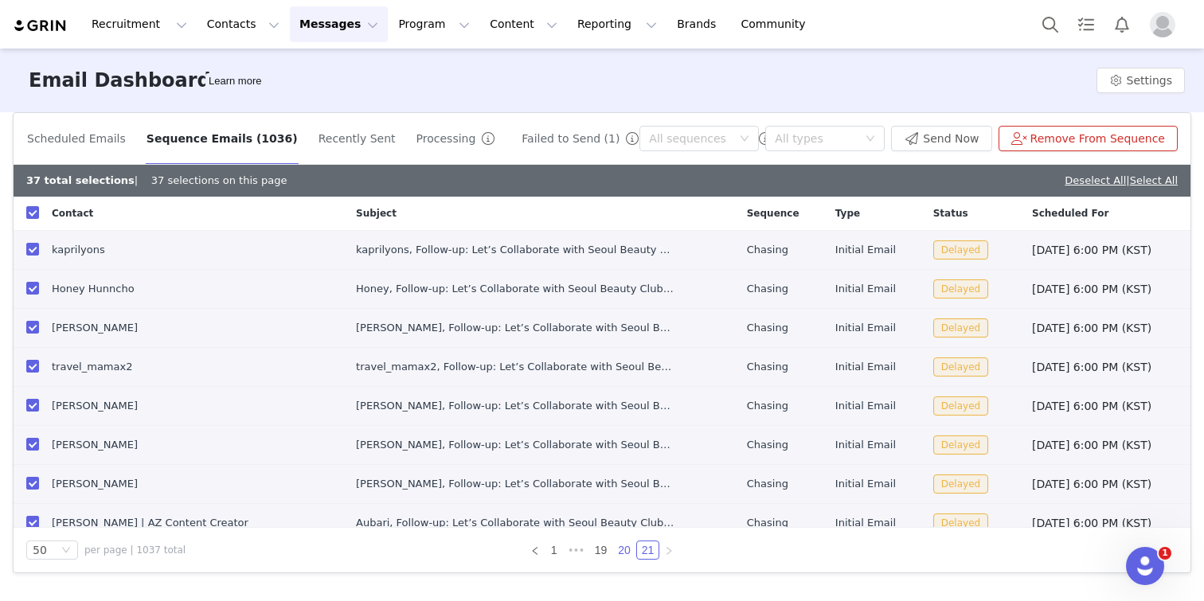
click at [623, 556] on link "20" at bounding box center [624, 550] width 22 height 18
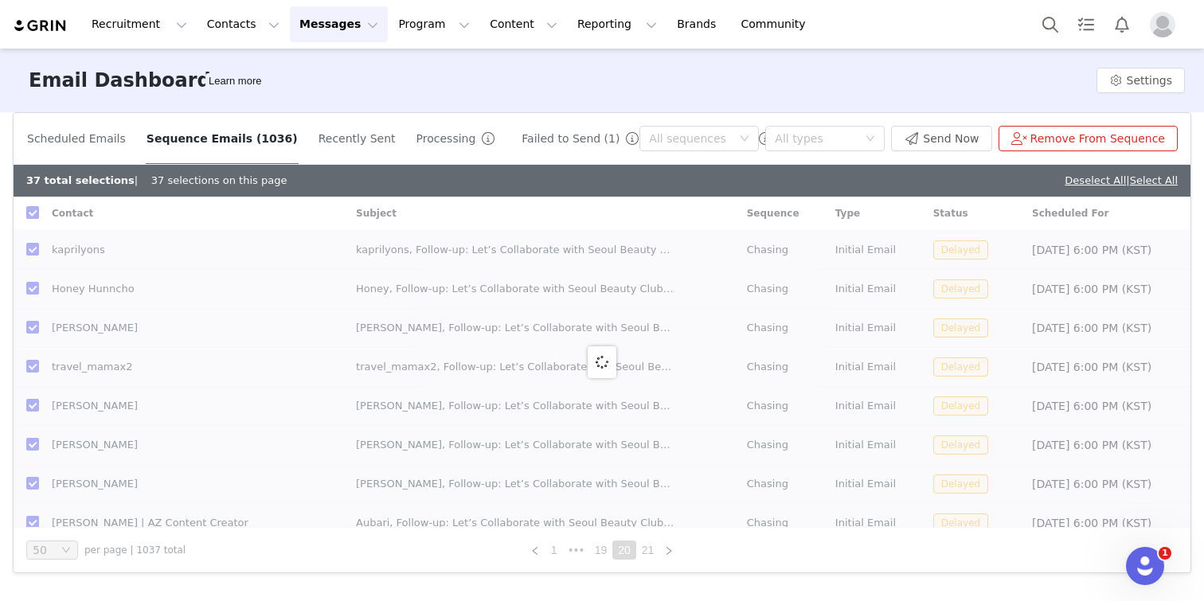
checkbox input "false"
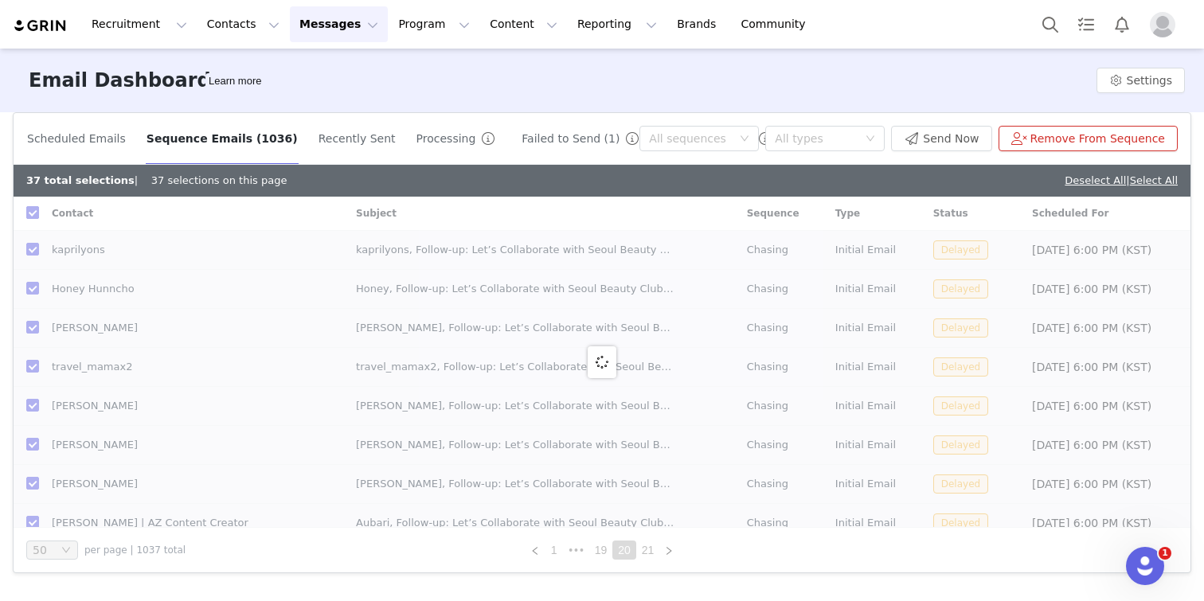
checkbox input "false"
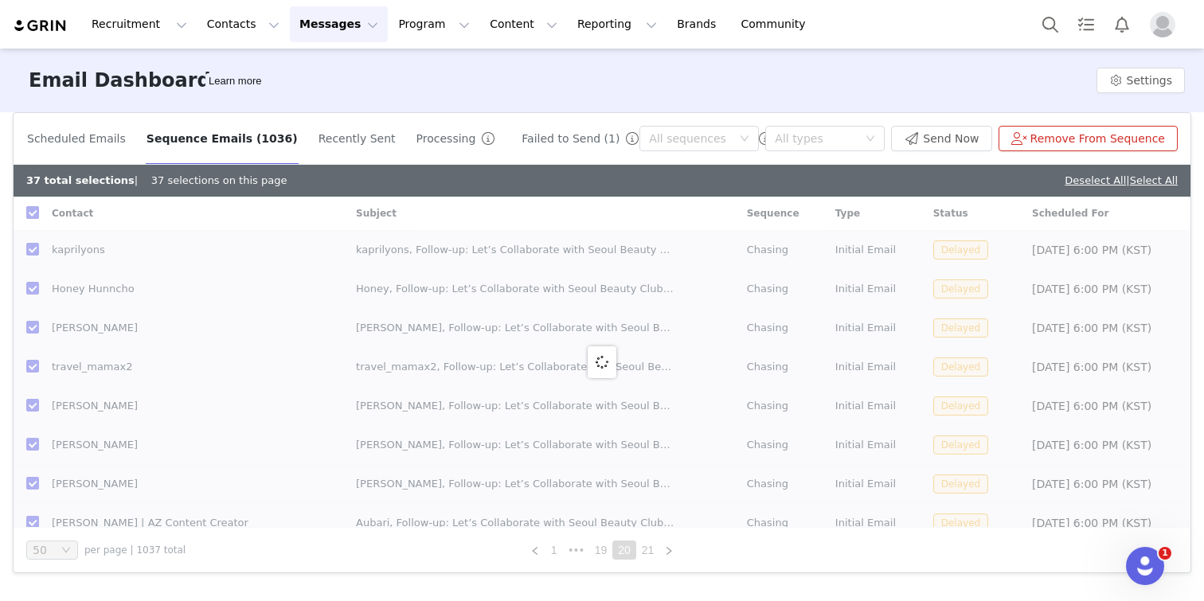
checkbox input "false"
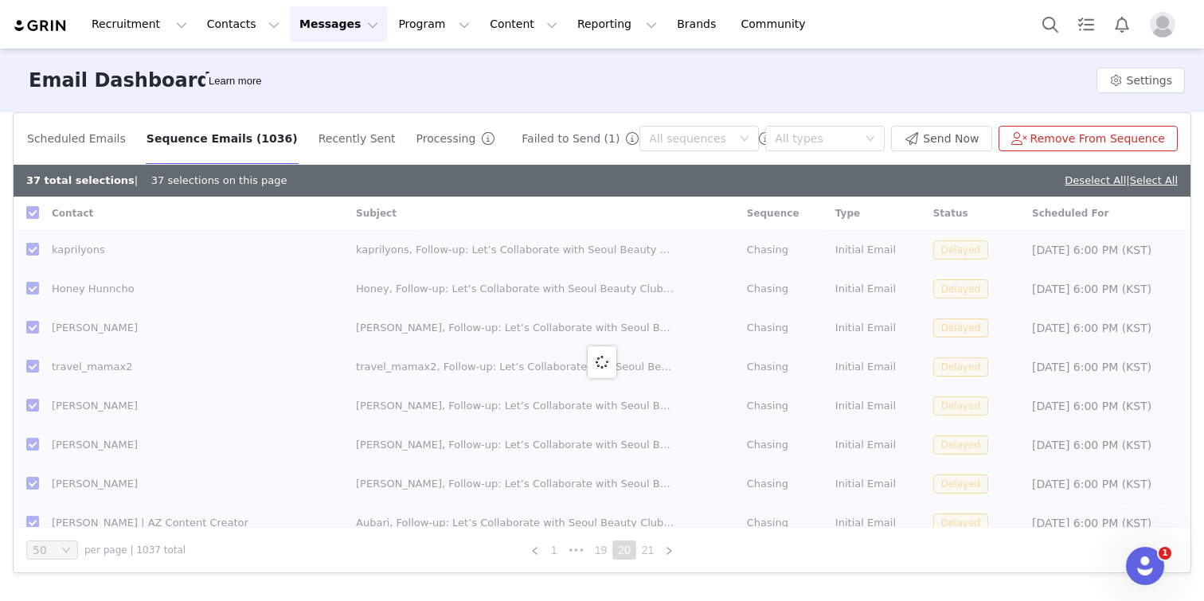
checkbox input "false"
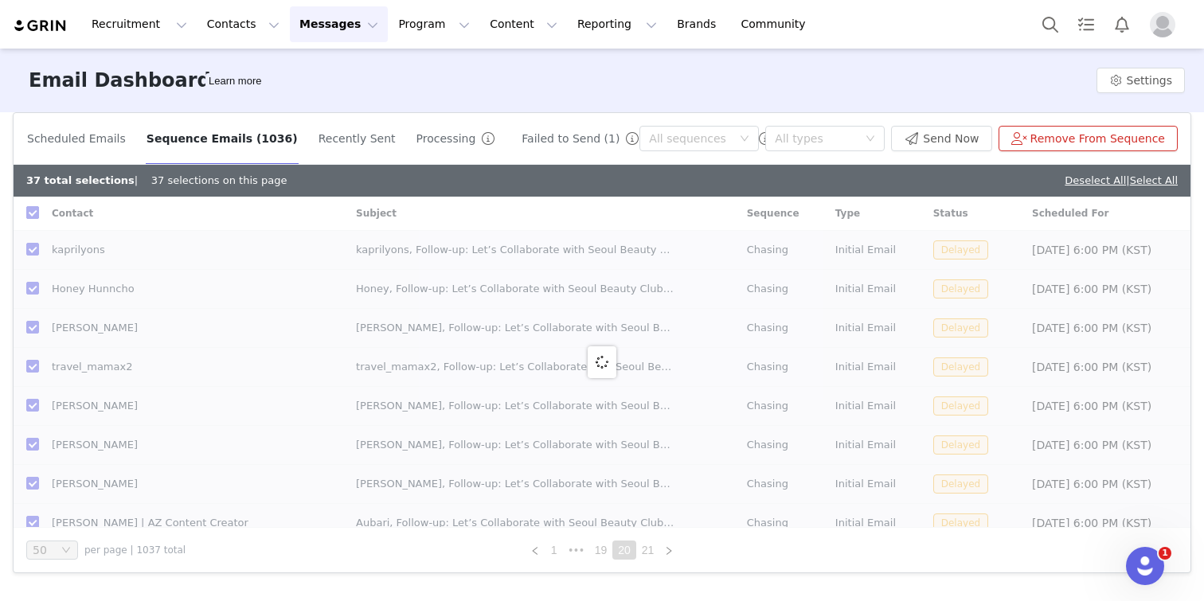
checkbox input "false"
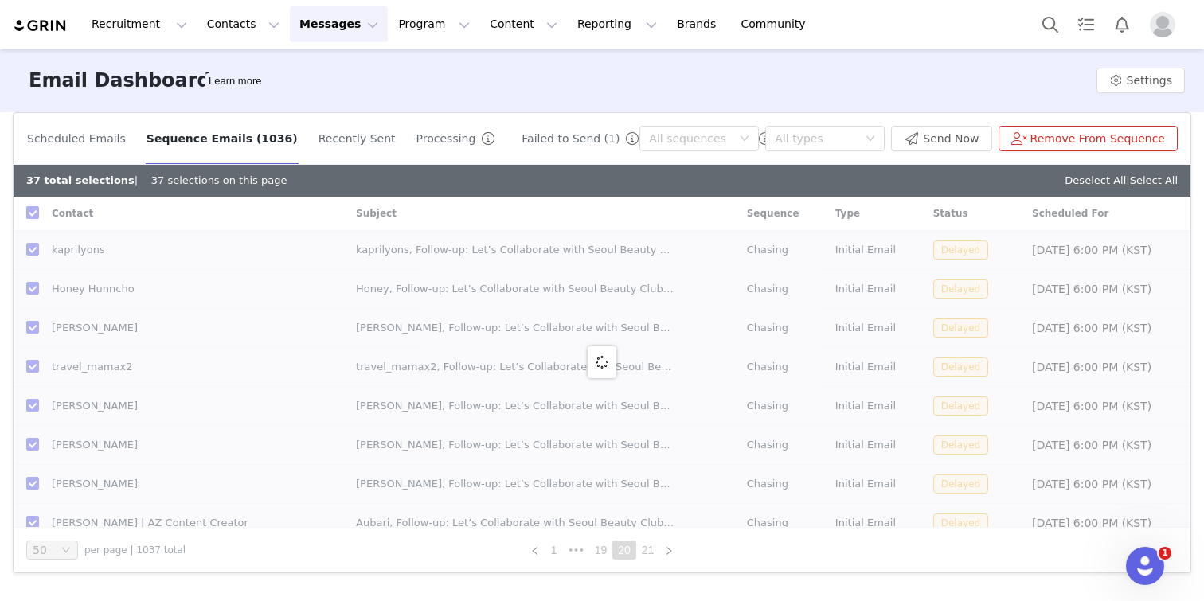
checkbox input "false"
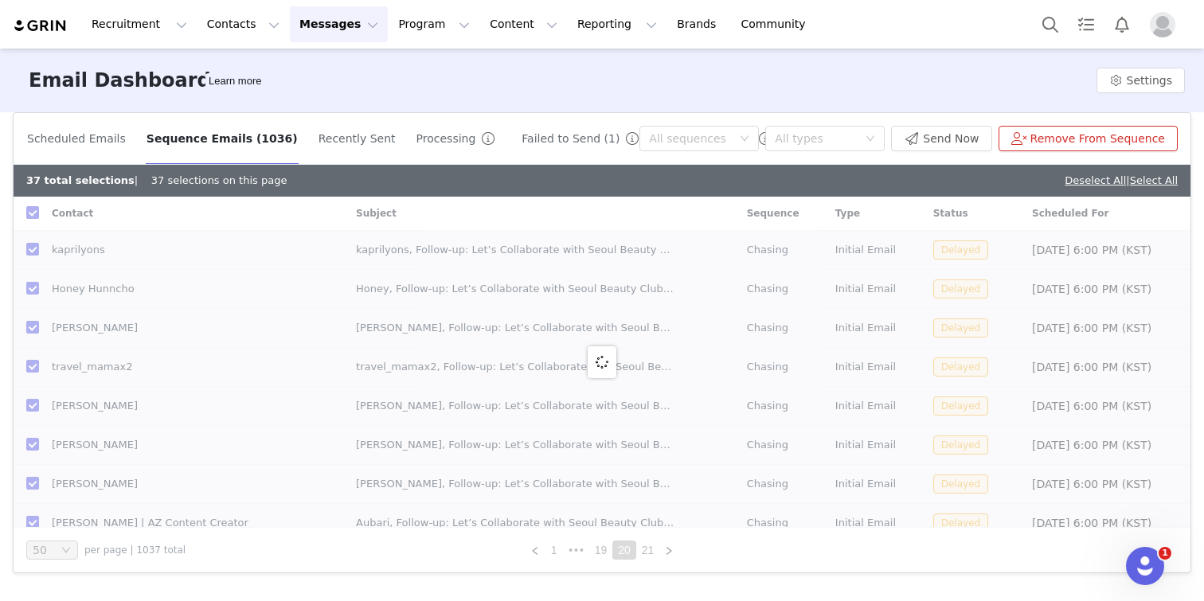
checkbox input "false"
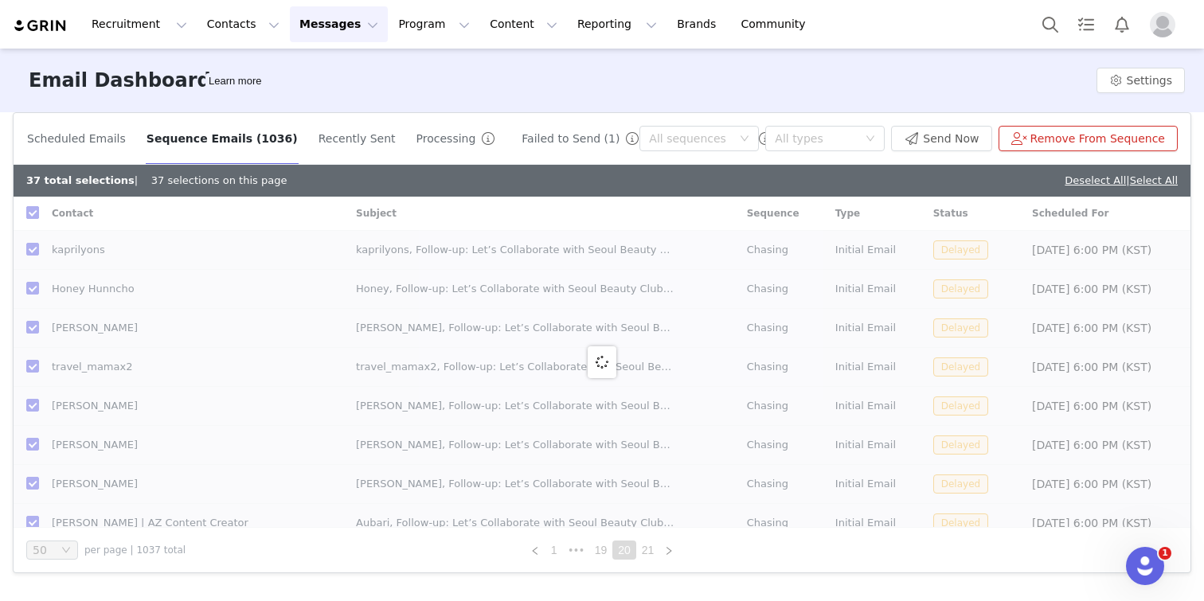
checkbox input "false"
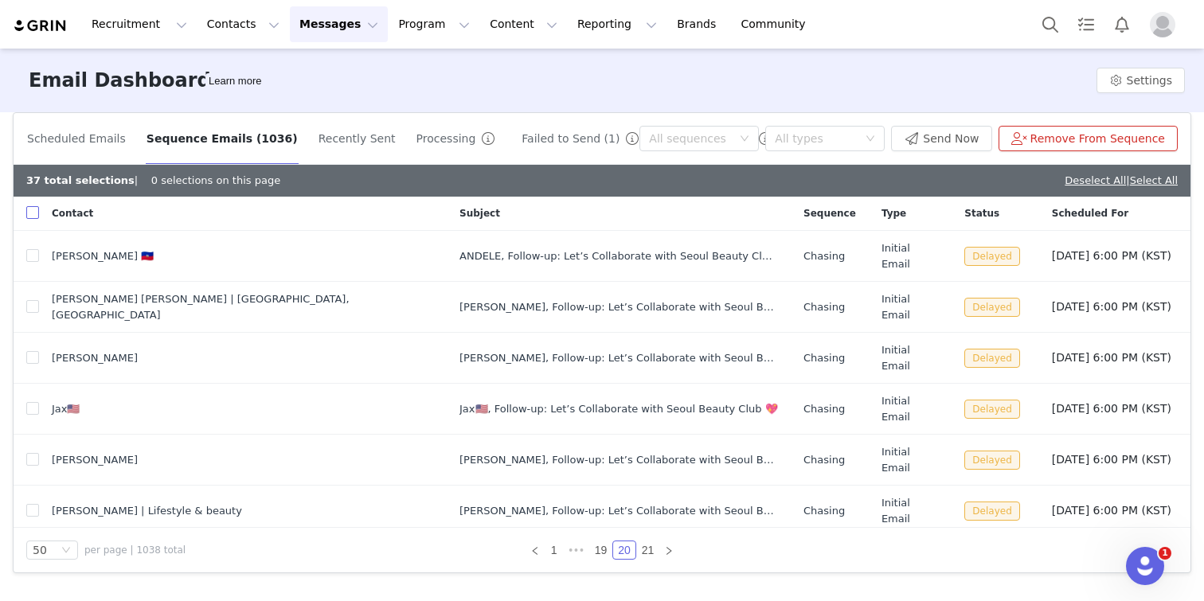
click at [30, 213] on input "checkbox" at bounding box center [32, 212] width 13 height 13
checkbox input "true"
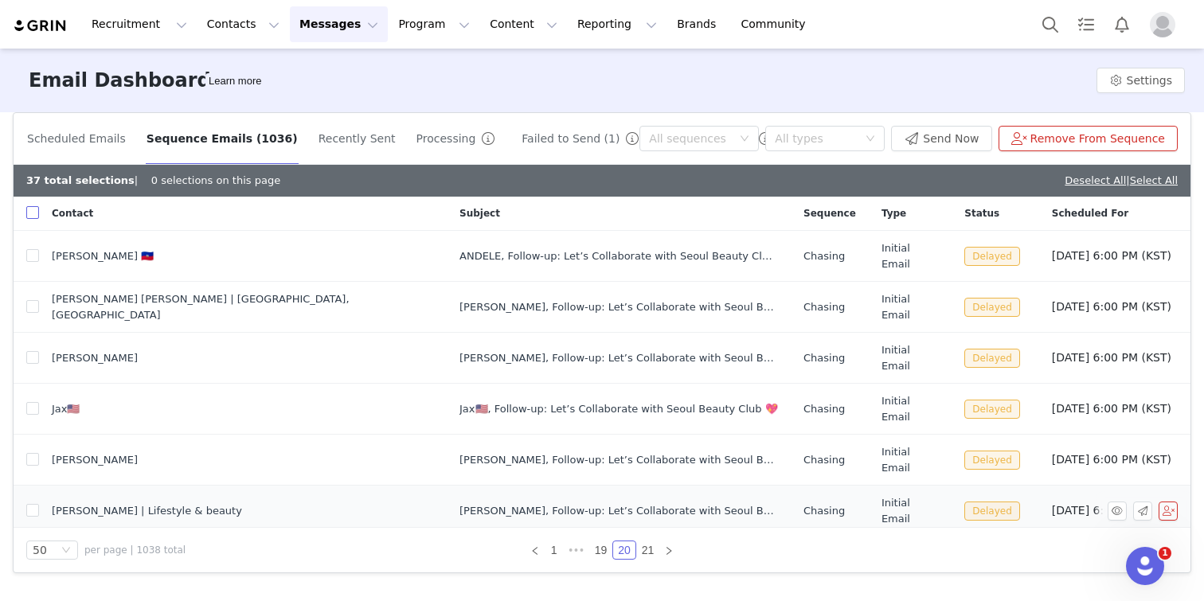
checkbox input "true"
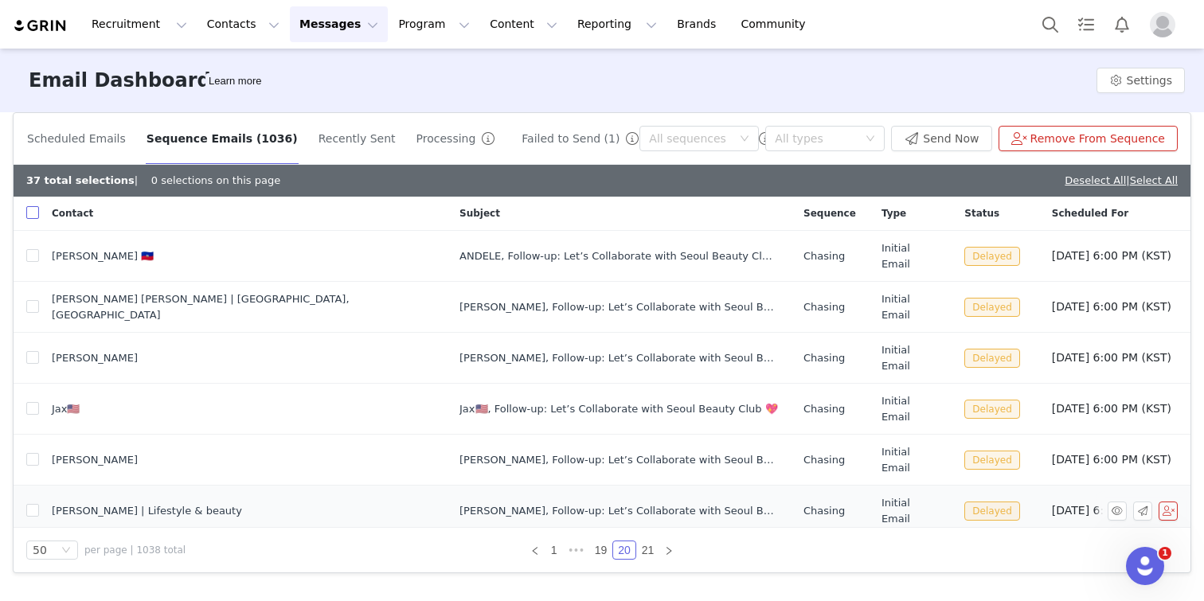
checkbox input "true"
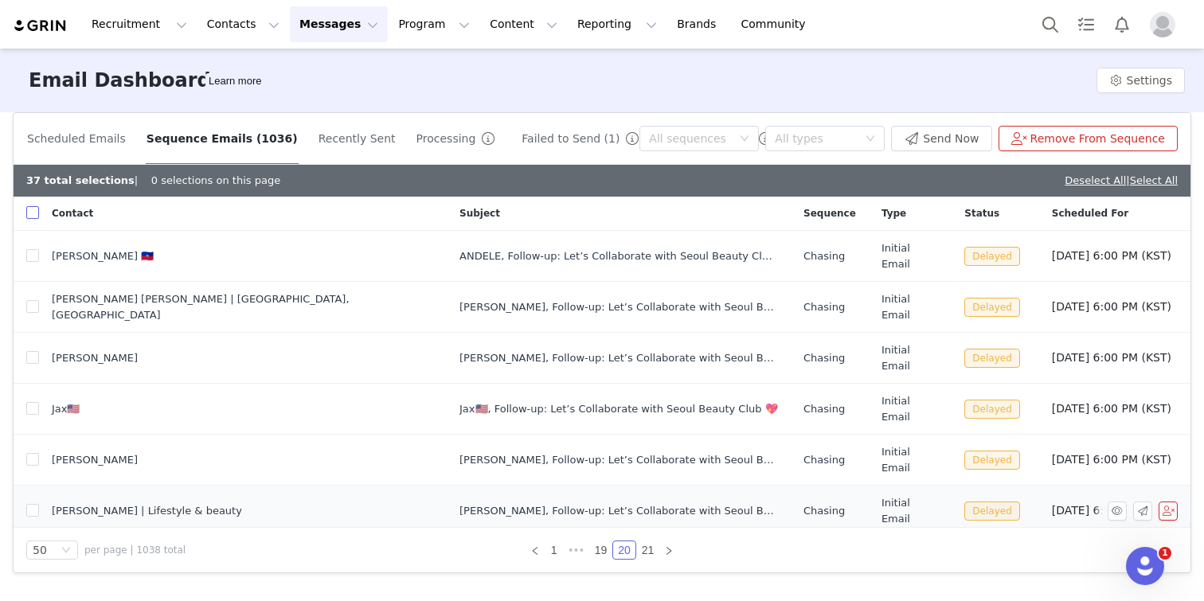
checkbox input "true"
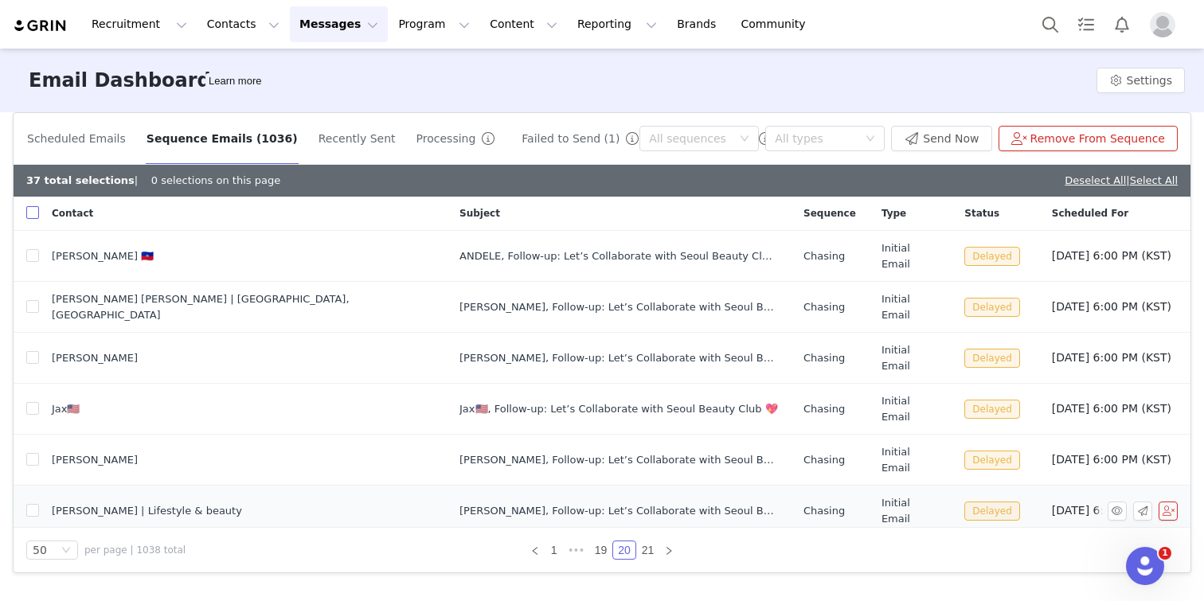
checkbox input "true"
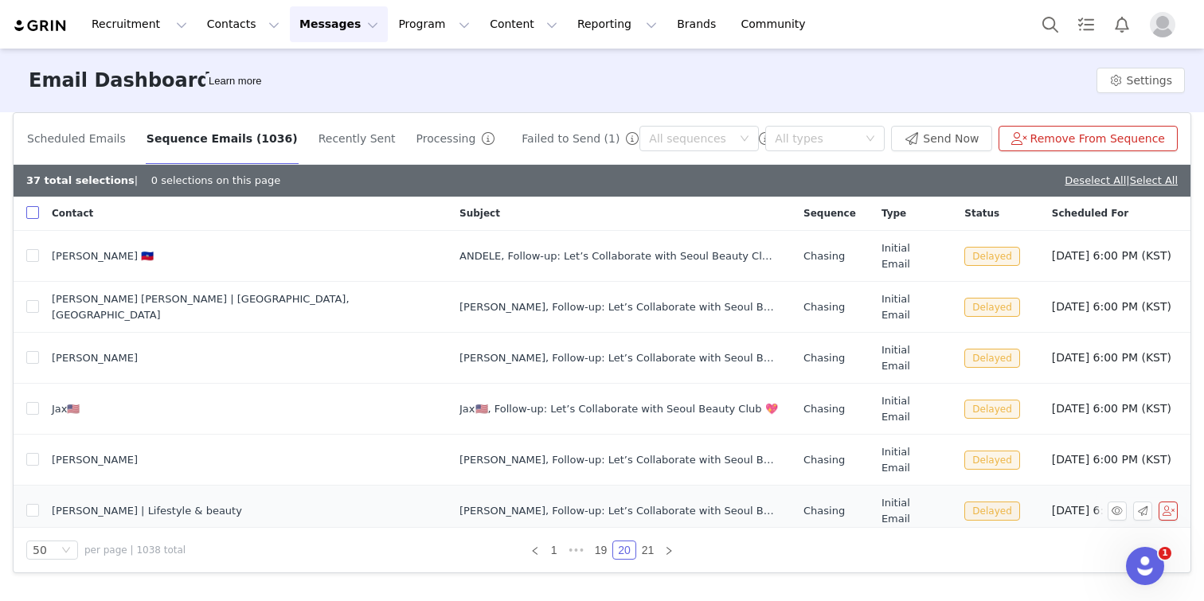
checkbox input "true"
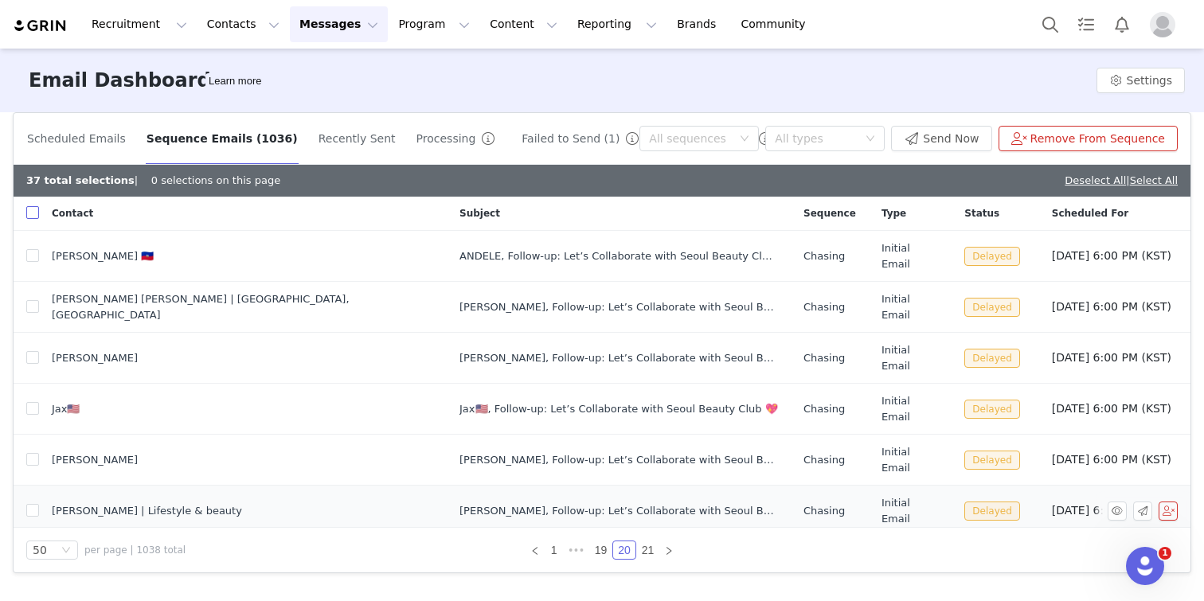
checkbox input "true"
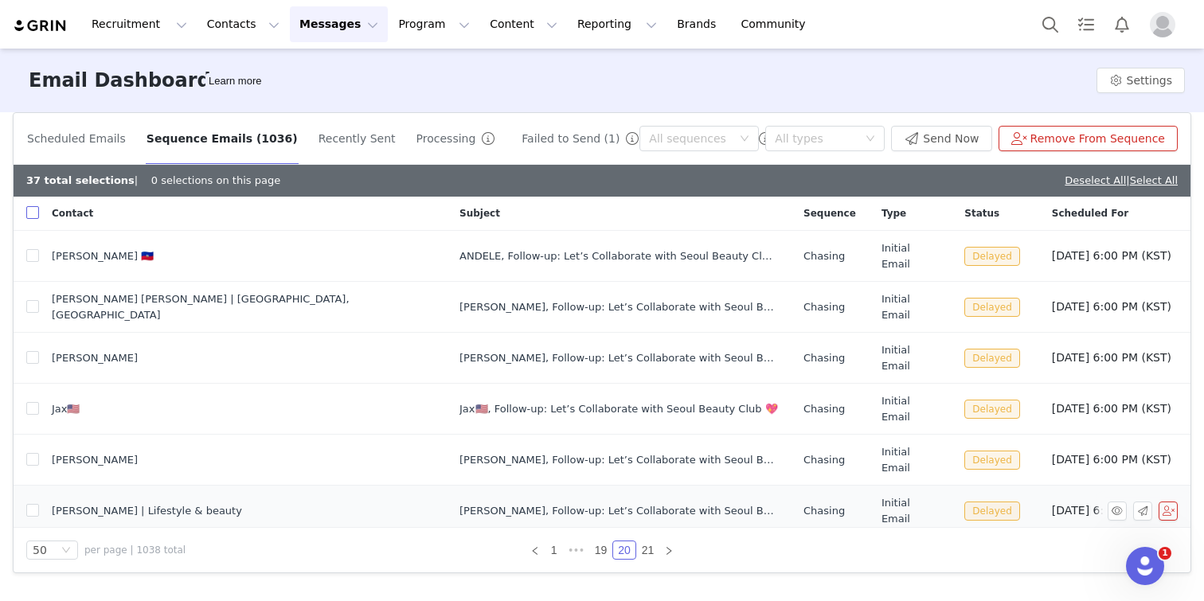
checkbox input "true"
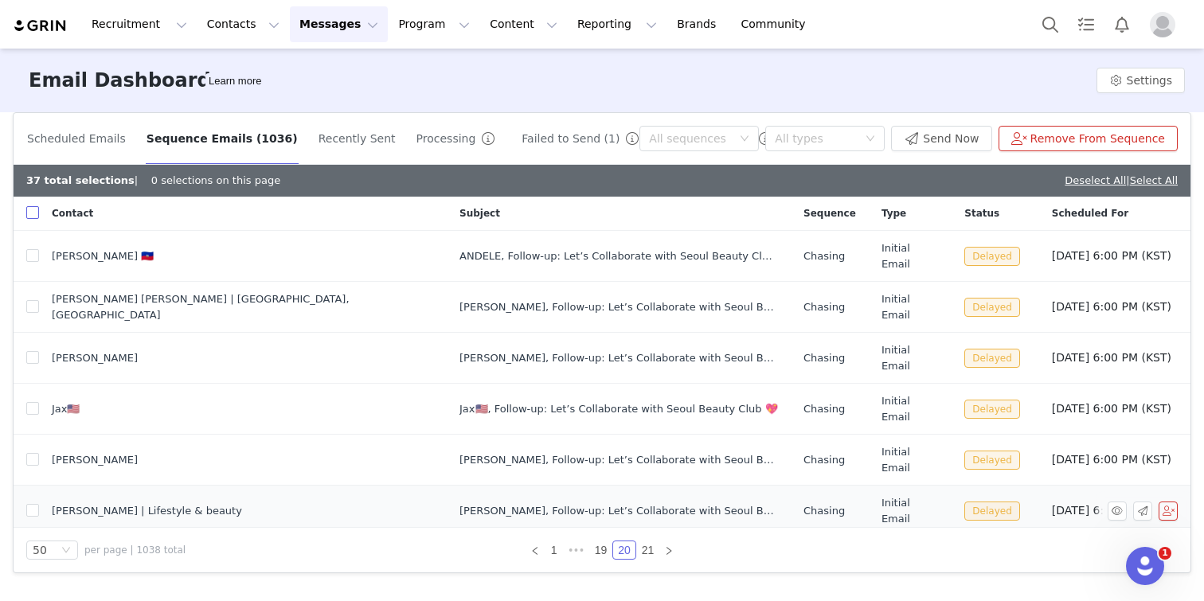
checkbox input "true"
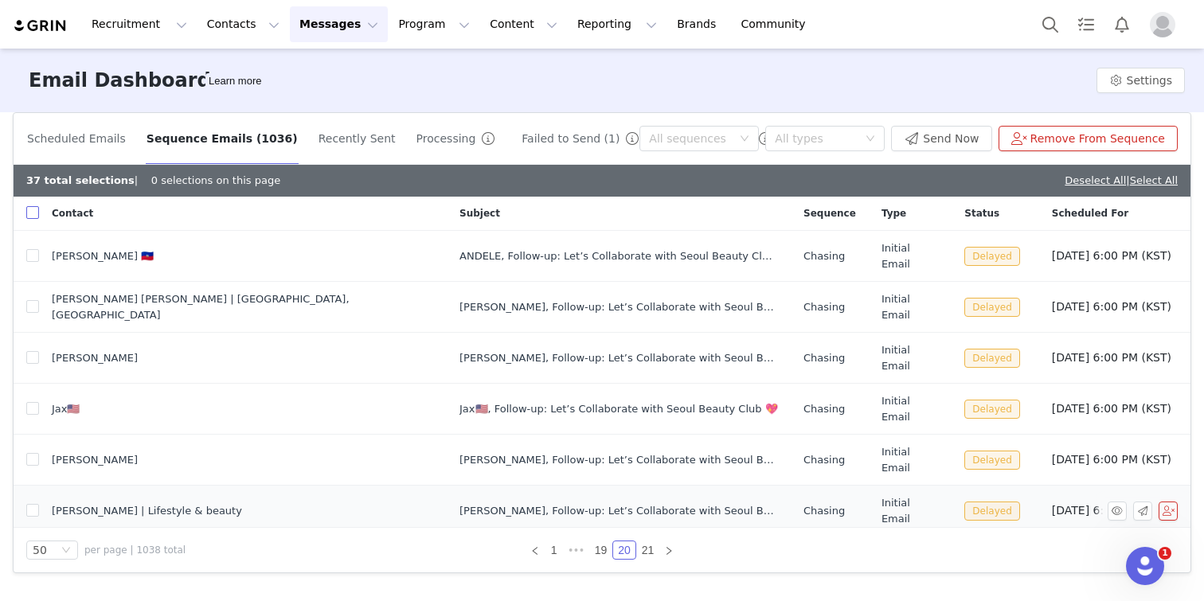
checkbox input "true"
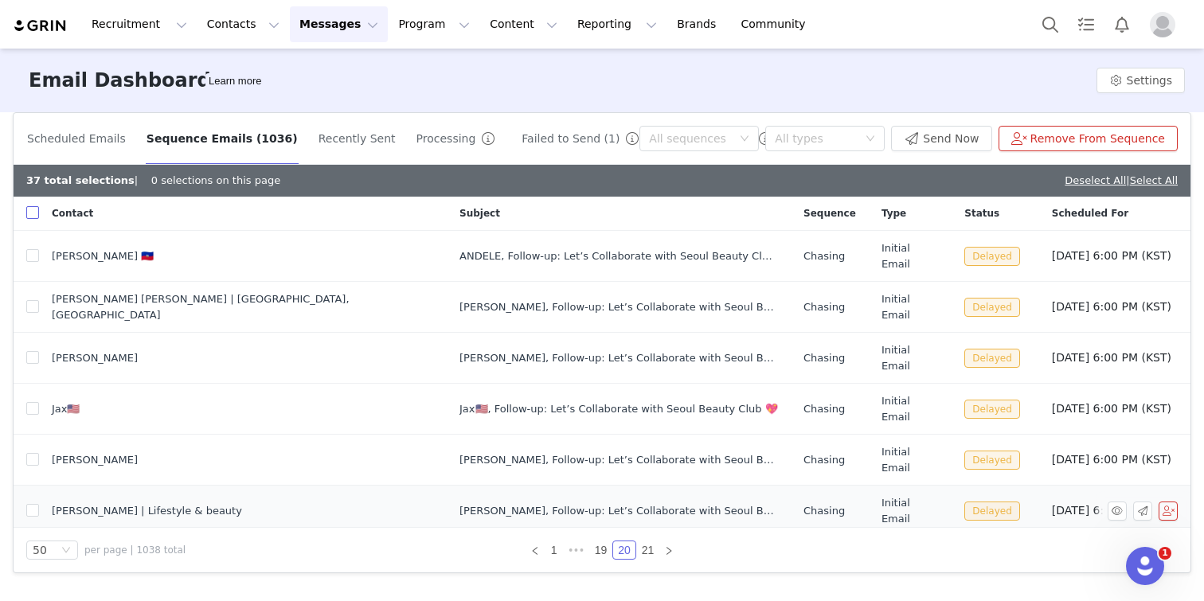
checkbox input "true"
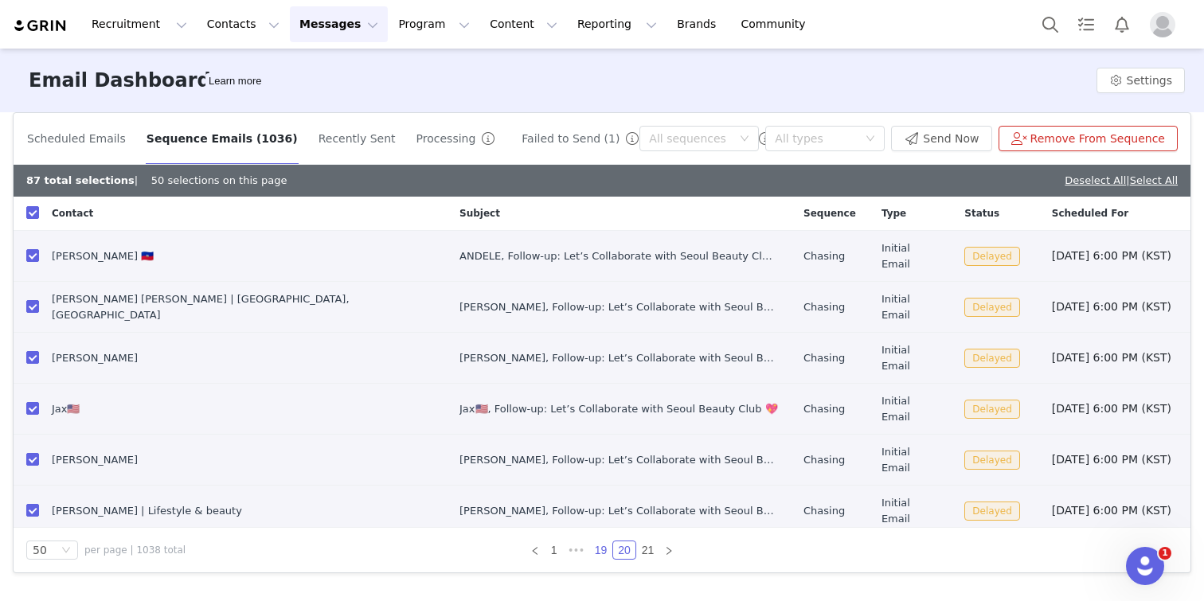
click at [598, 552] on link "19" at bounding box center [601, 550] width 22 height 18
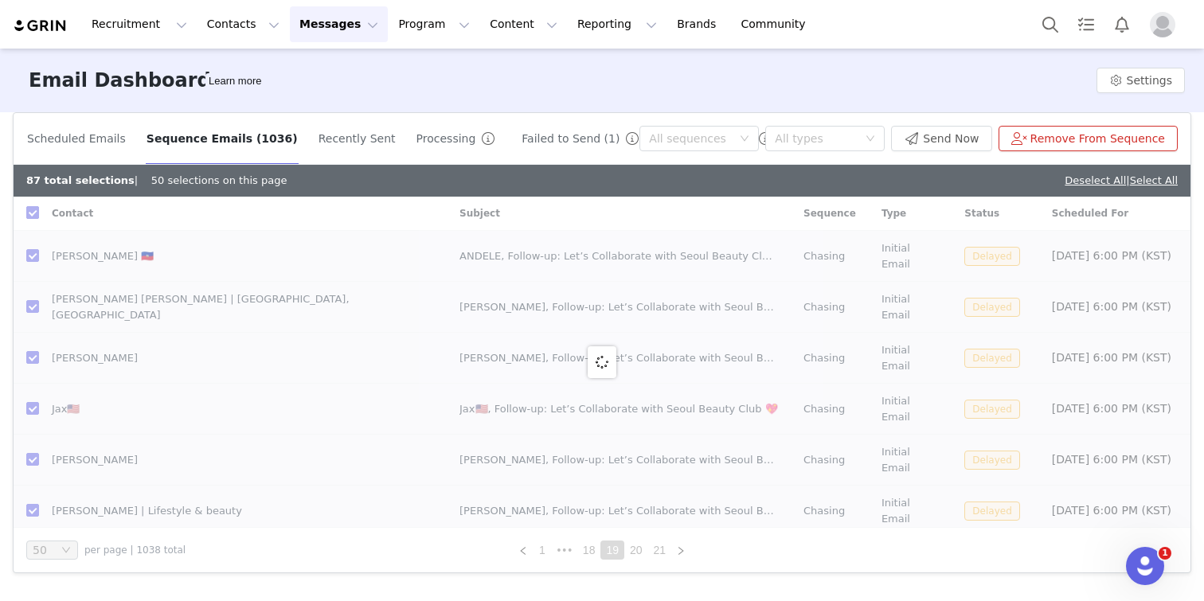
checkbox input "false"
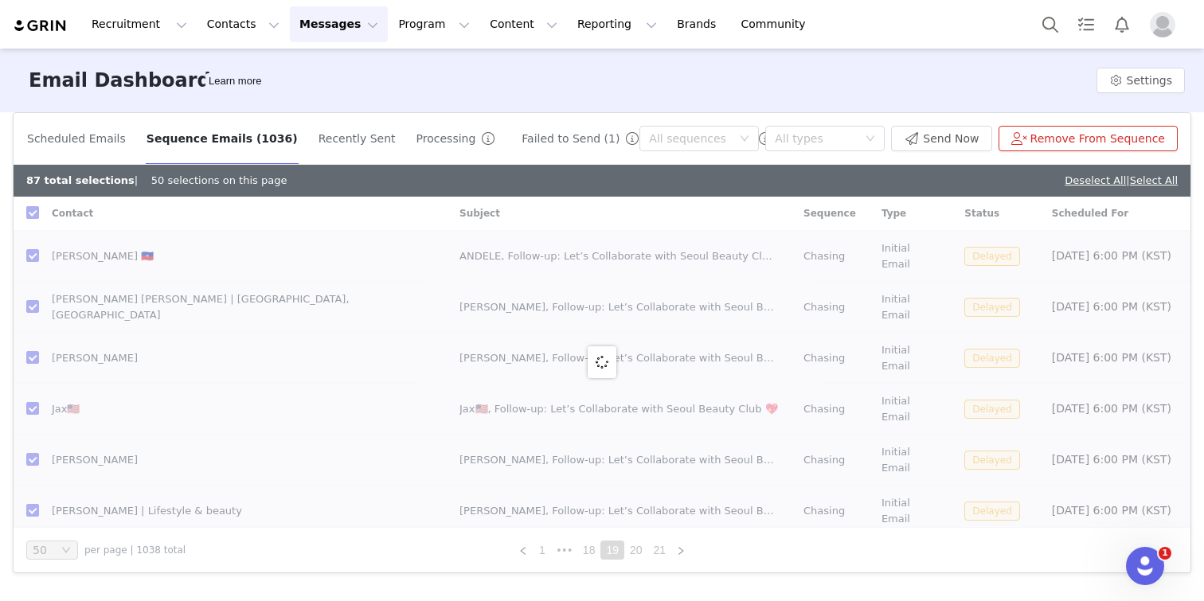
checkbox input "false"
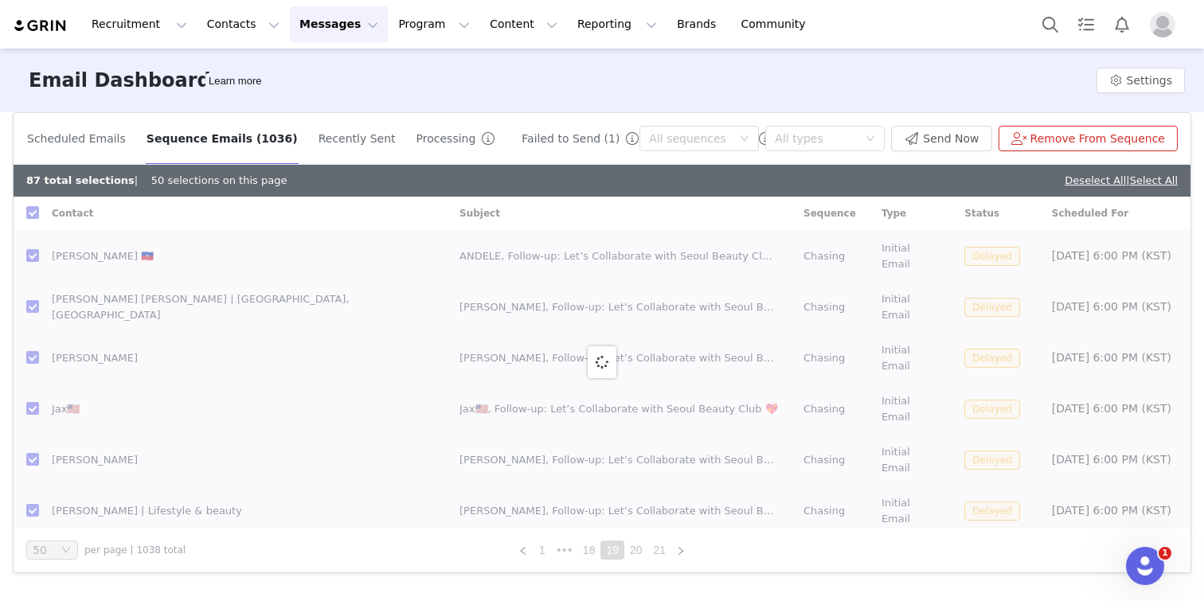
checkbox input "false"
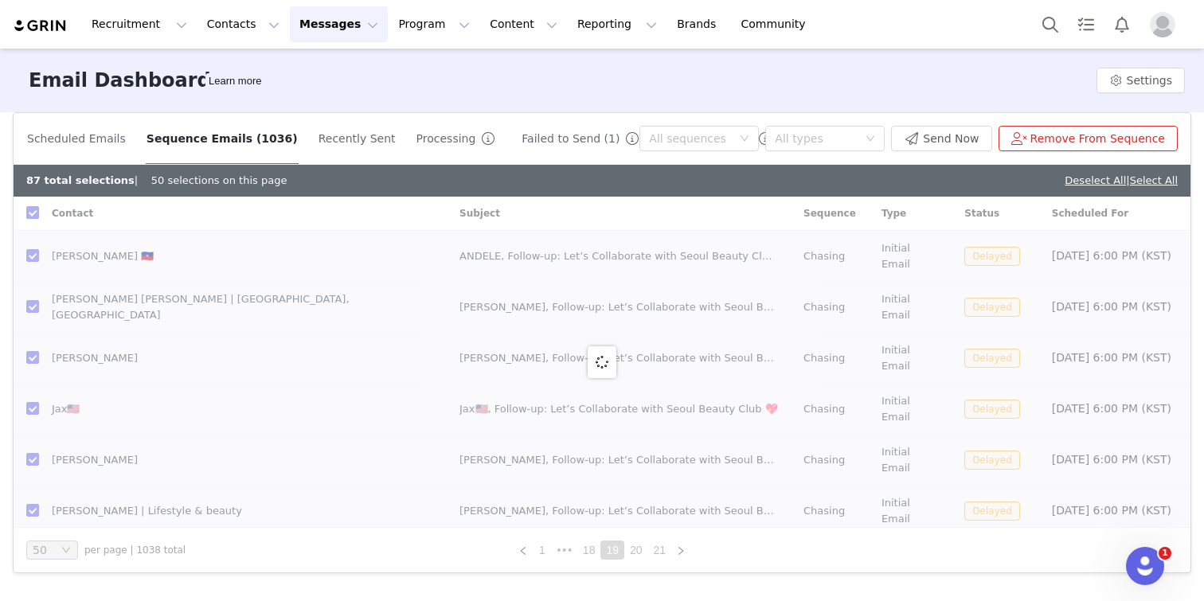
checkbox input "false"
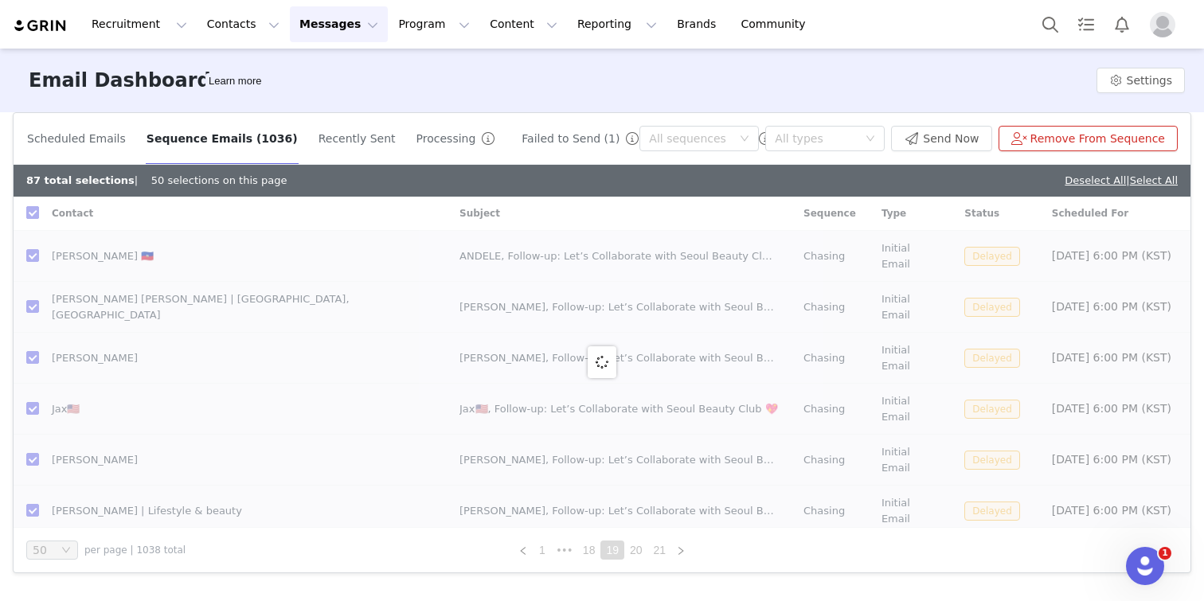
checkbox input "false"
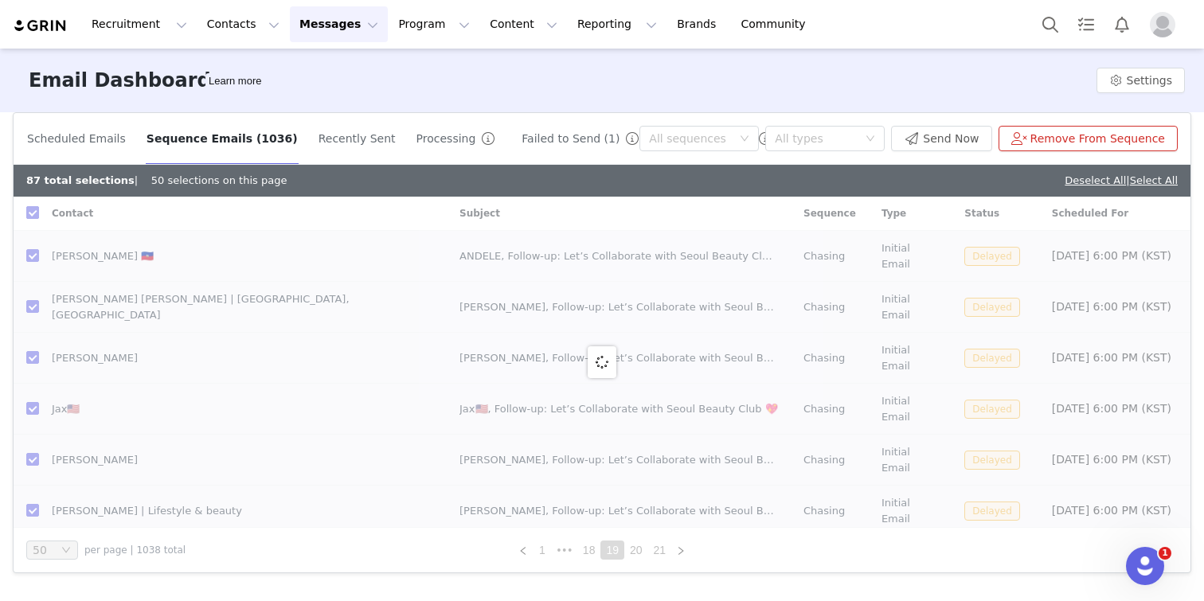
checkbox input "false"
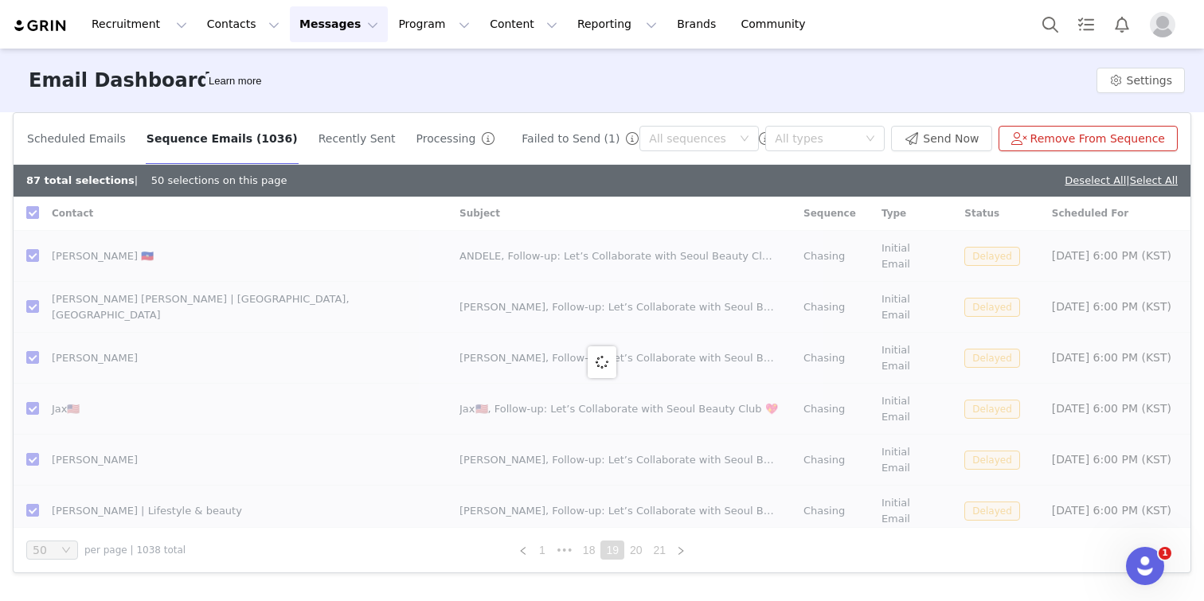
checkbox input "false"
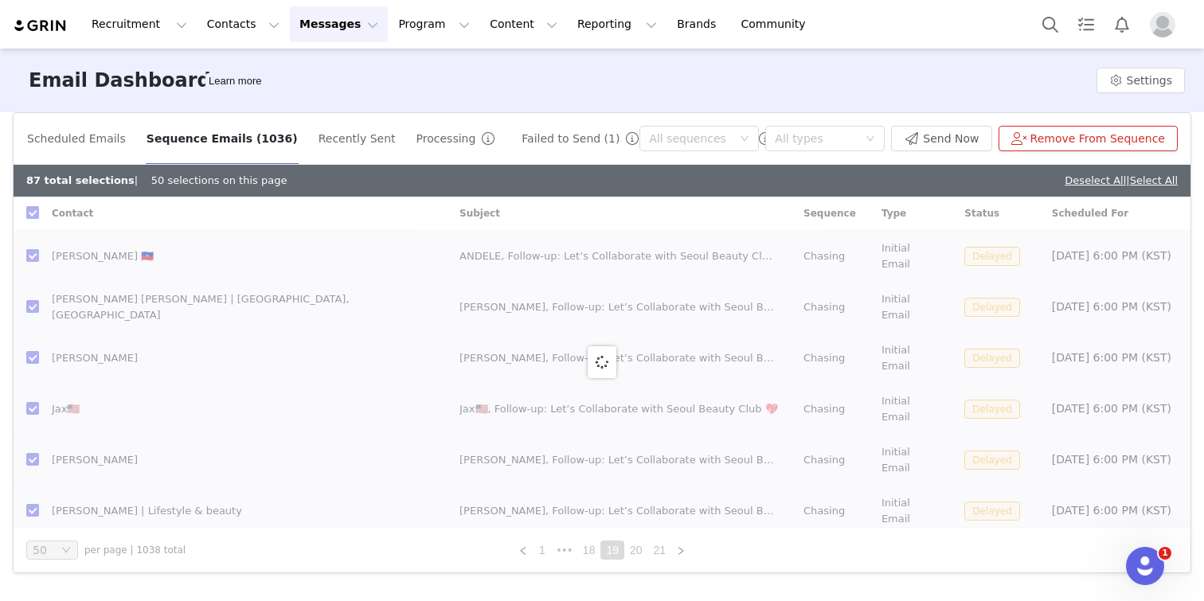
checkbox input "false"
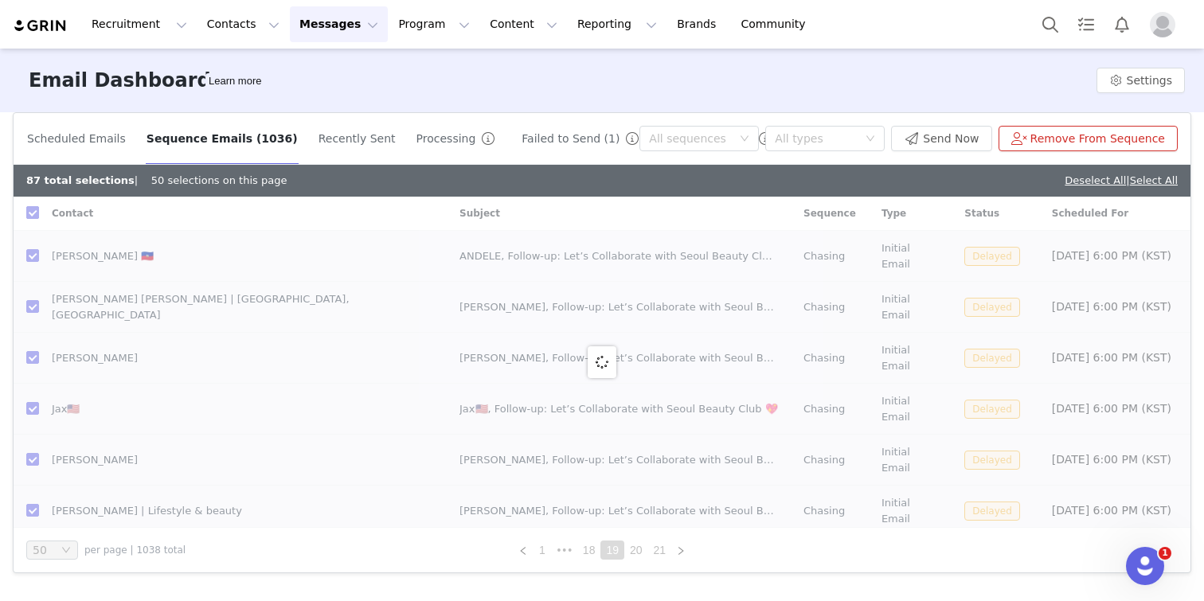
checkbox input "false"
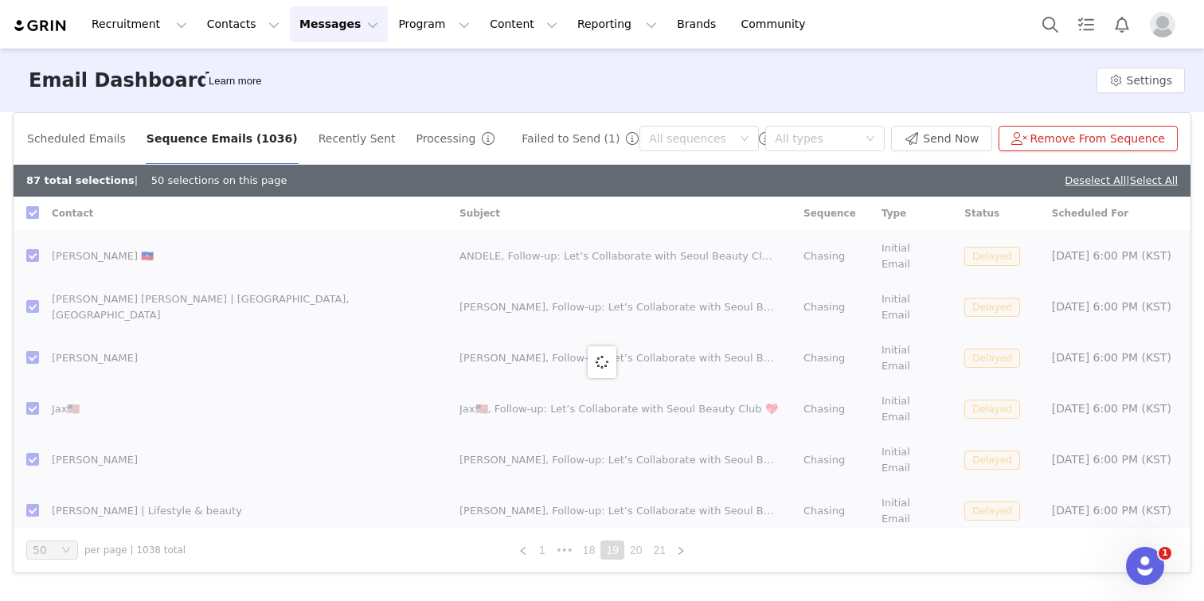
checkbox input "false"
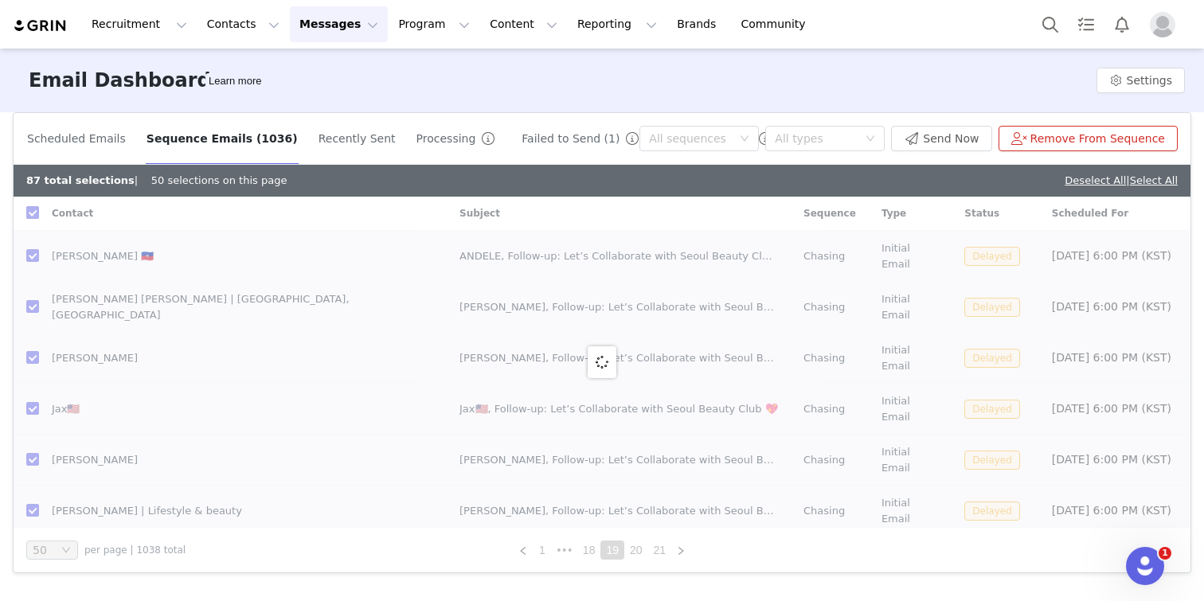
checkbox input "false"
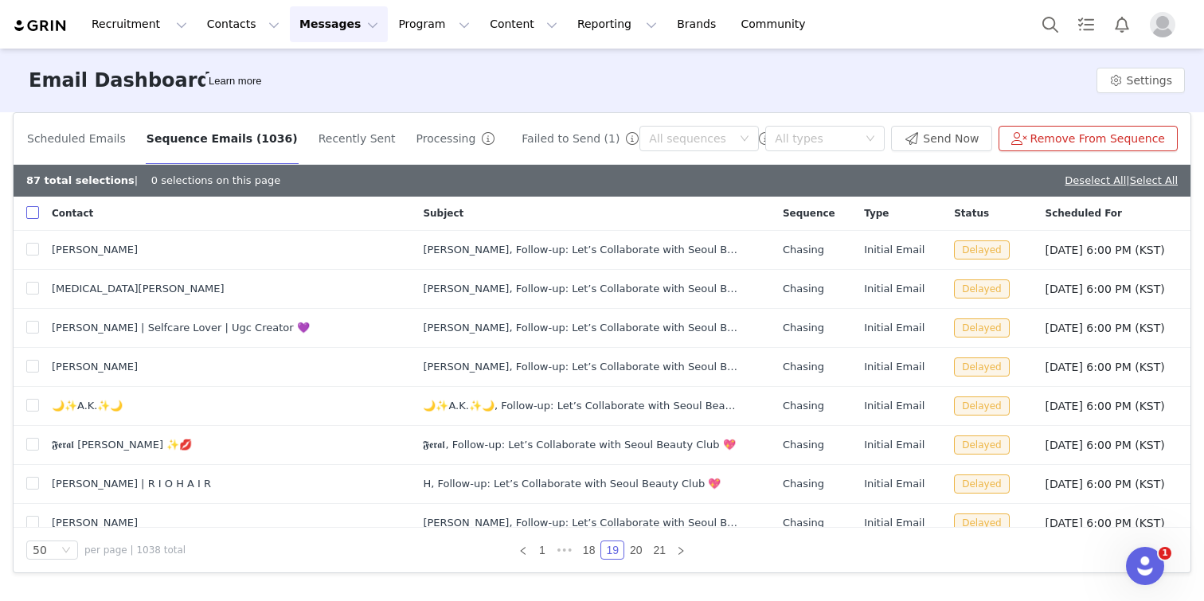
click at [32, 212] on input "checkbox" at bounding box center [32, 212] width 13 height 13
checkbox input "true"
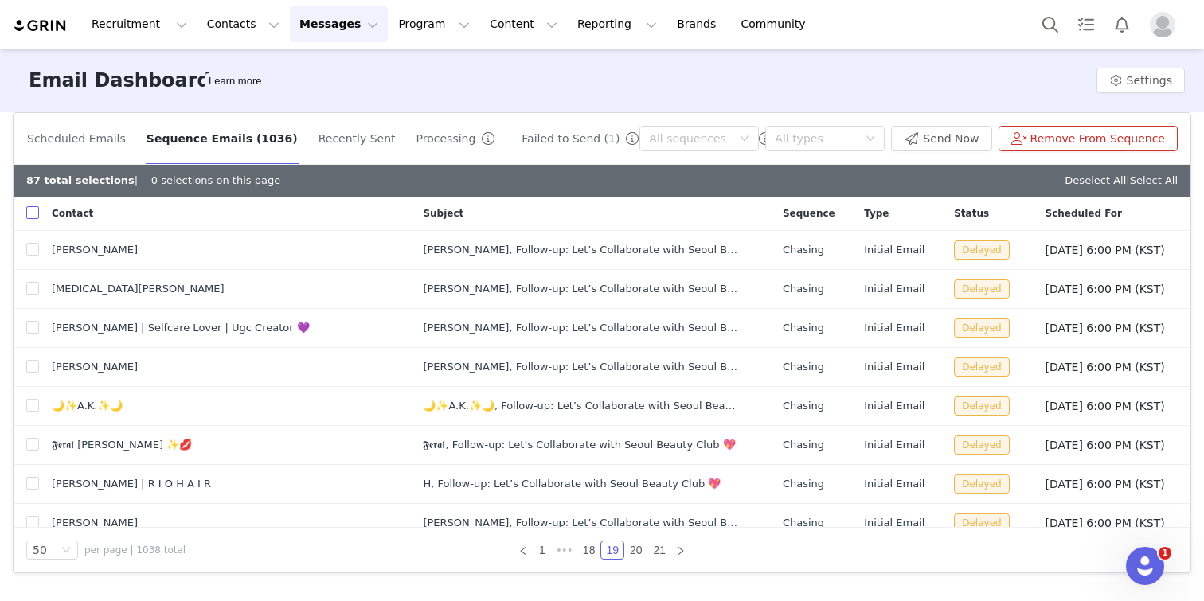
checkbox input "true"
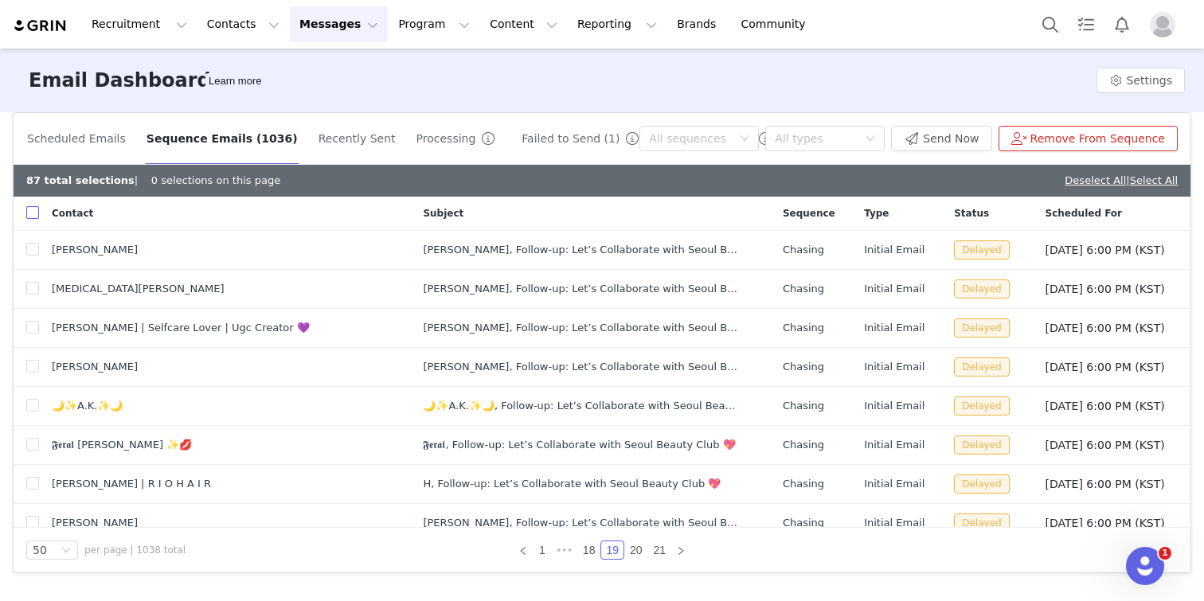
checkbox input "true"
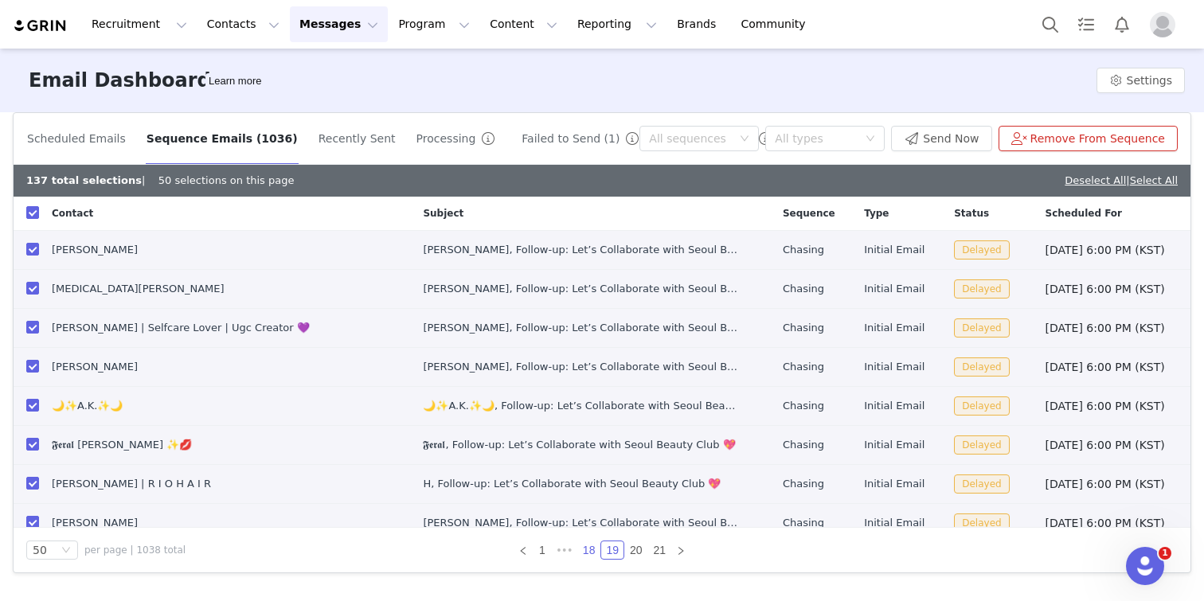
click at [587, 553] on link "18" at bounding box center [589, 550] width 22 height 18
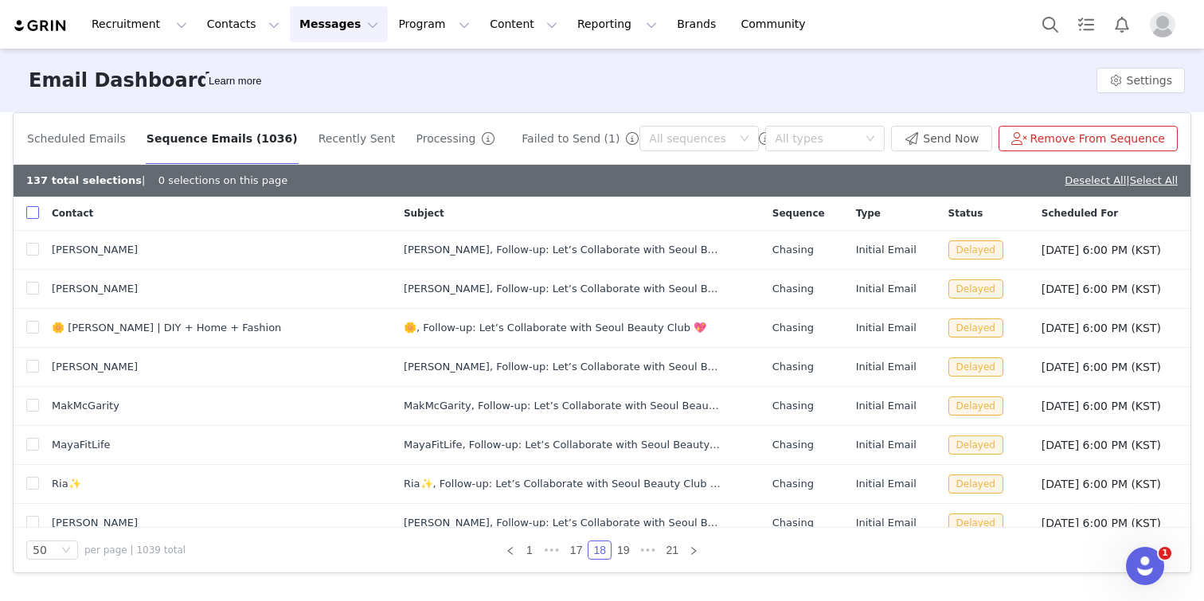
click at [33, 212] on input "checkbox" at bounding box center [32, 212] width 13 height 13
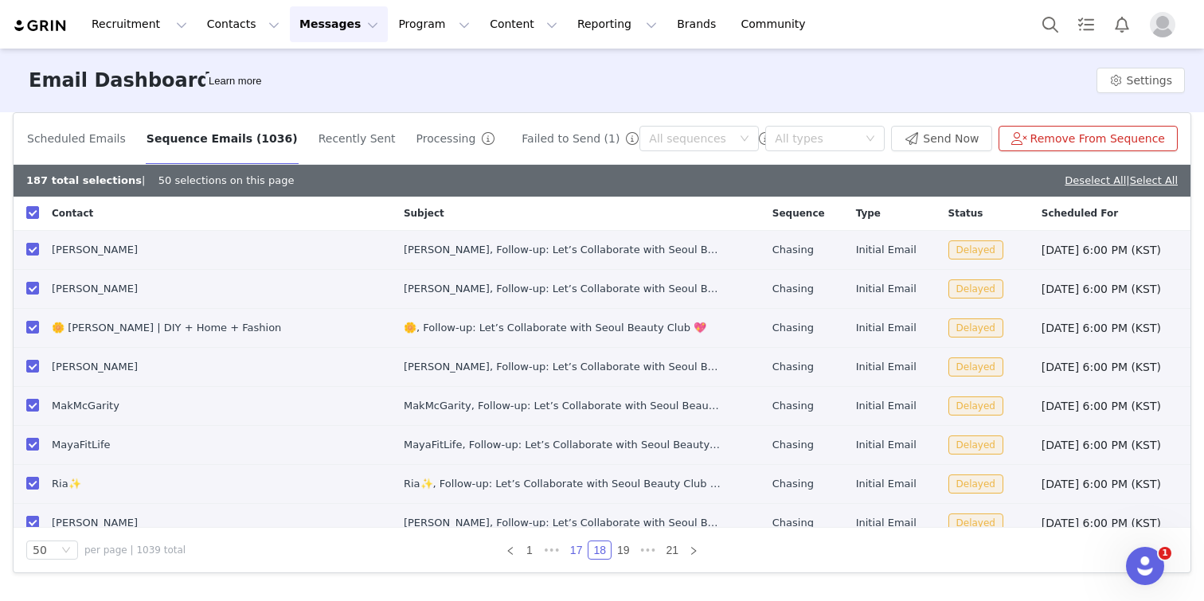
click at [575, 549] on link "17" at bounding box center [576, 550] width 22 height 18
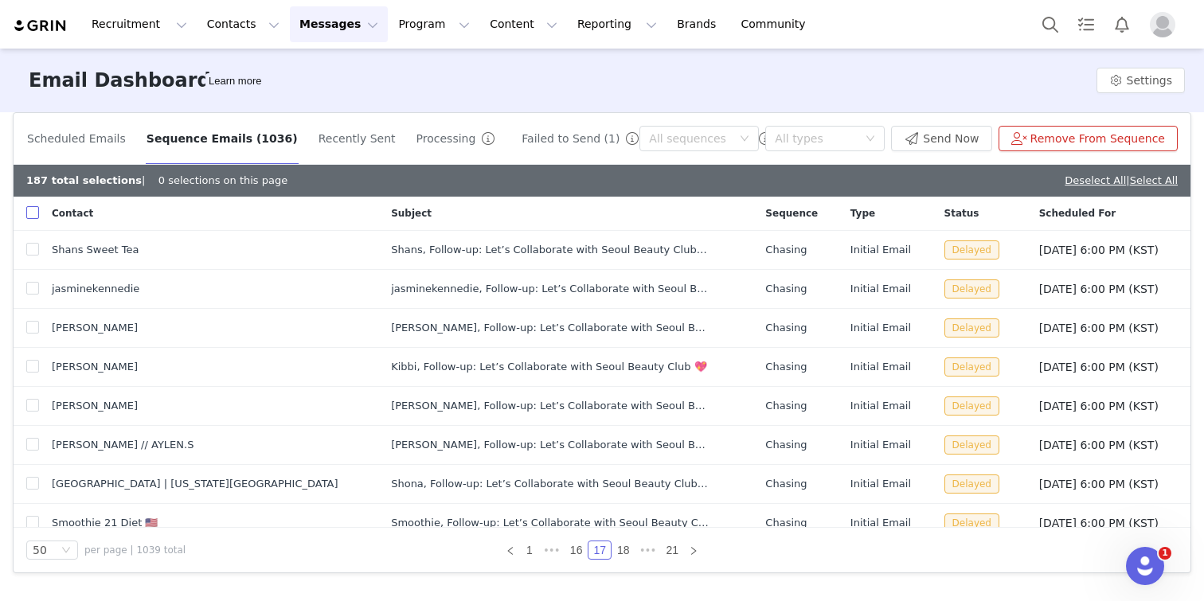
click at [27, 214] on input "checkbox" at bounding box center [32, 212] width 13 height 13
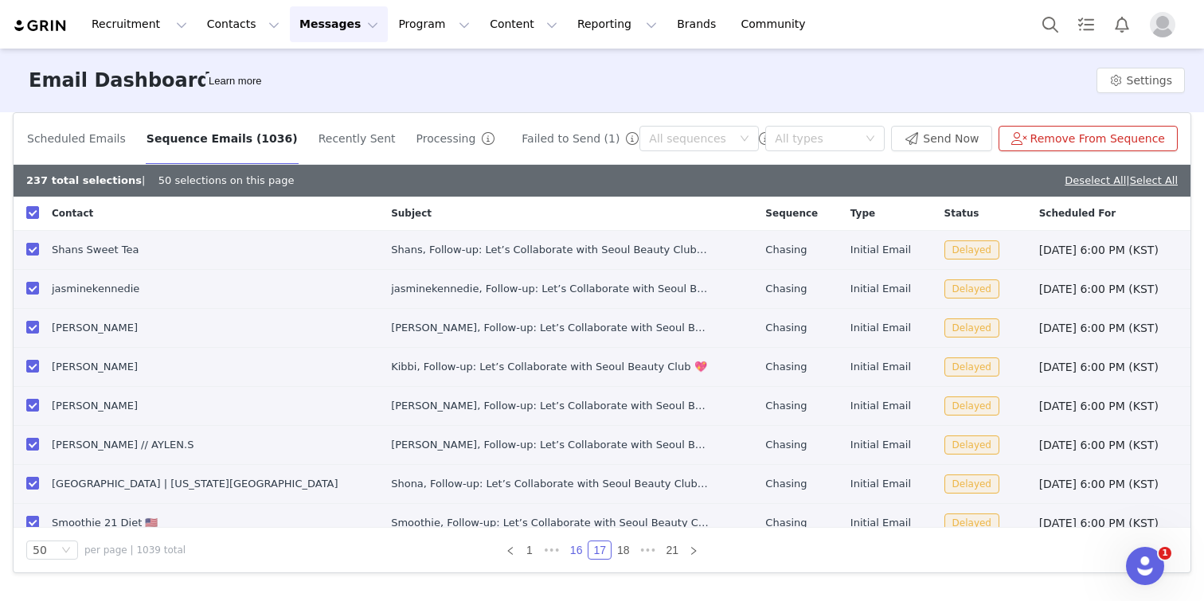
click at [574, 545] on link "16" at bounding box center [576, 550] width 22 height 18
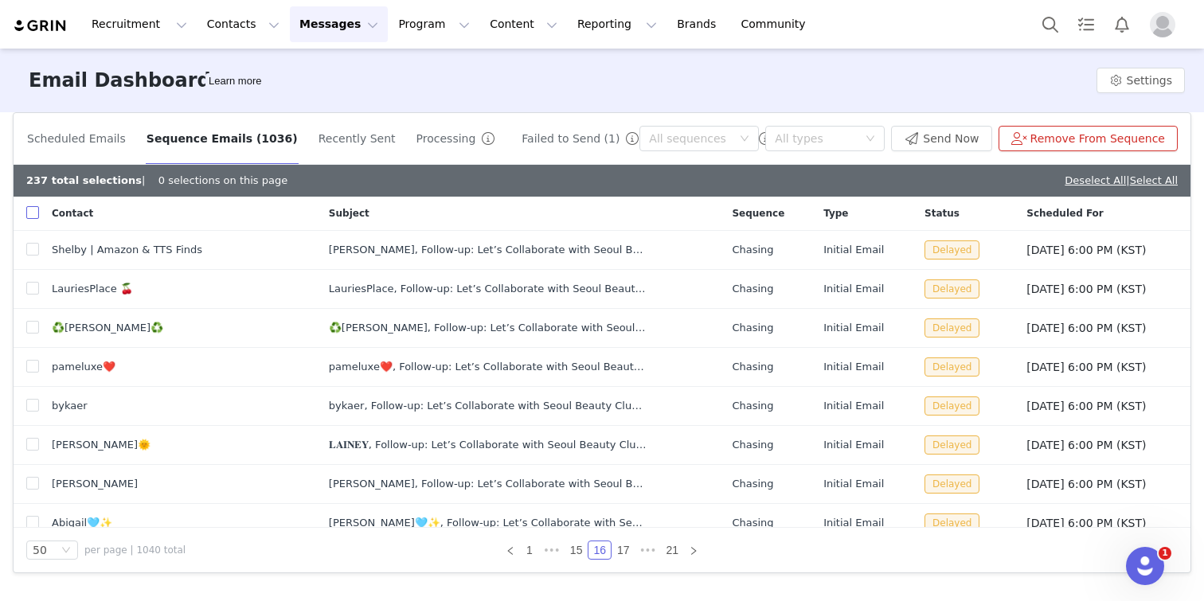
click at [37, 210] on input "checkbox" at bounding box center [32, 212] width 13 height 13
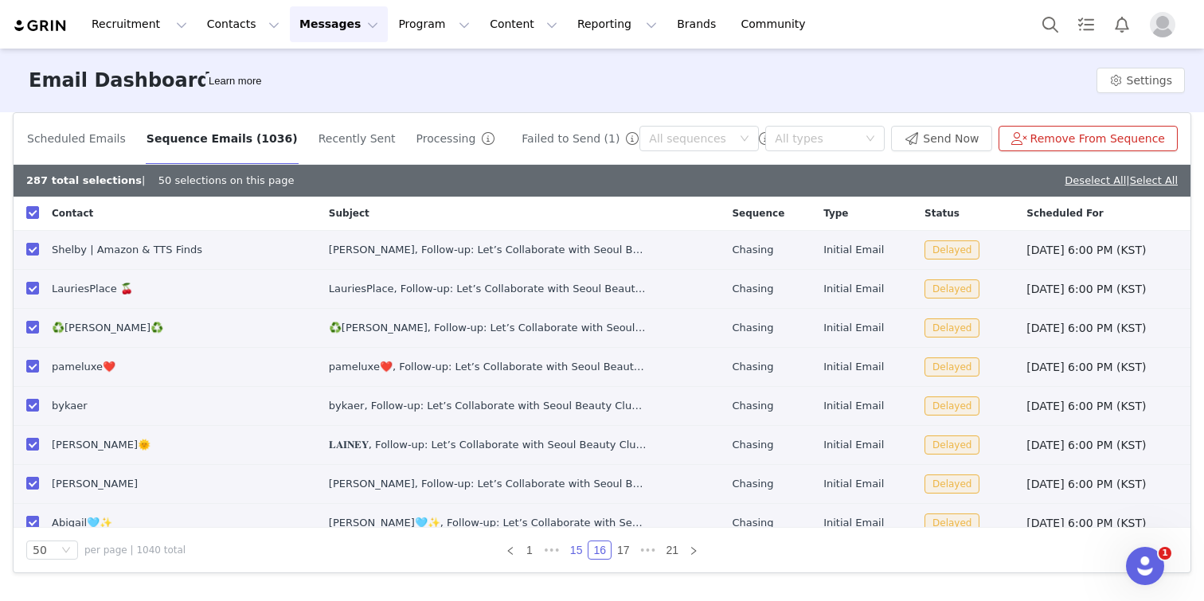
click at [571, 554] on link "15" at bounding box center [576, 550] width 22 height 18
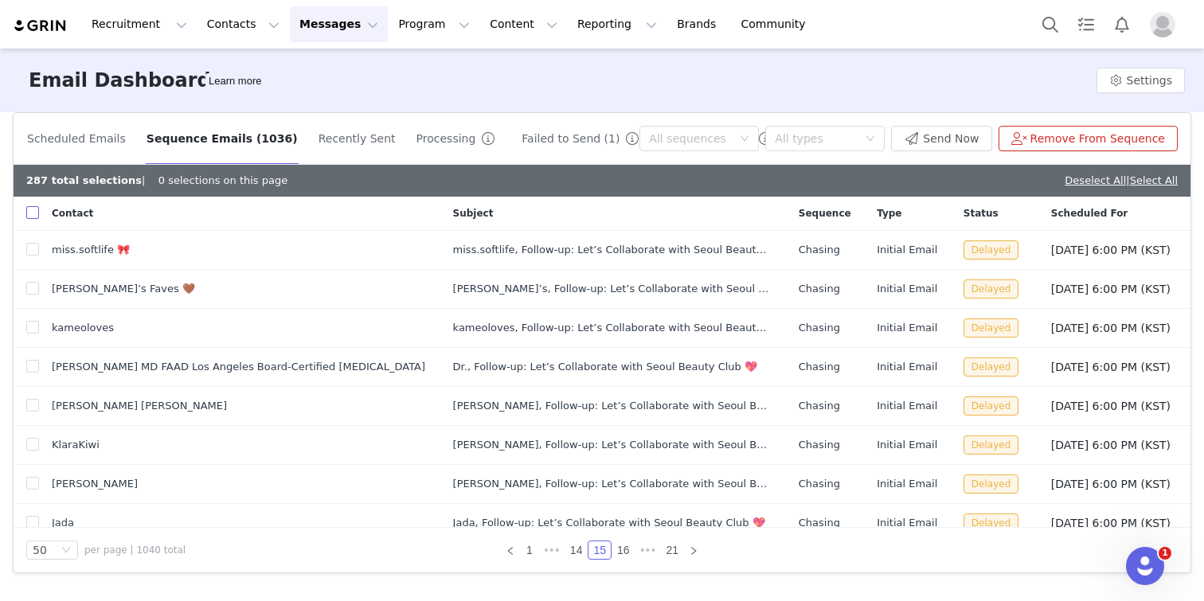
click at [29, 210] on input "checkbox" at bounding box center [32, 212] width 13 height 13
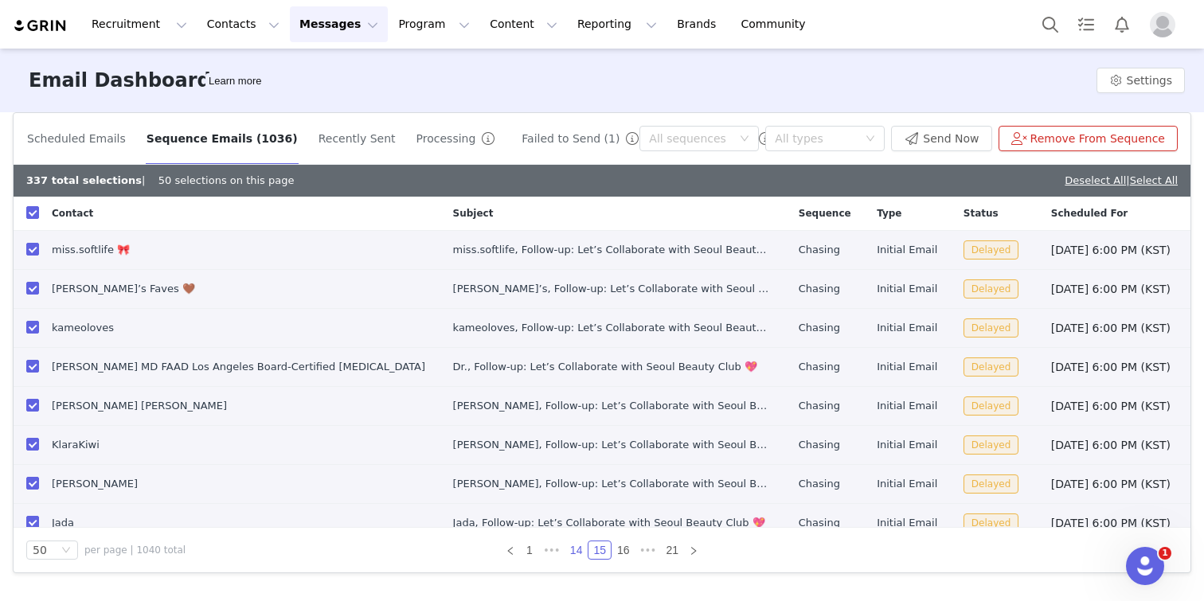
click at [565, 547] on link "14" at bounding box center [576, 550] width 22 height 18
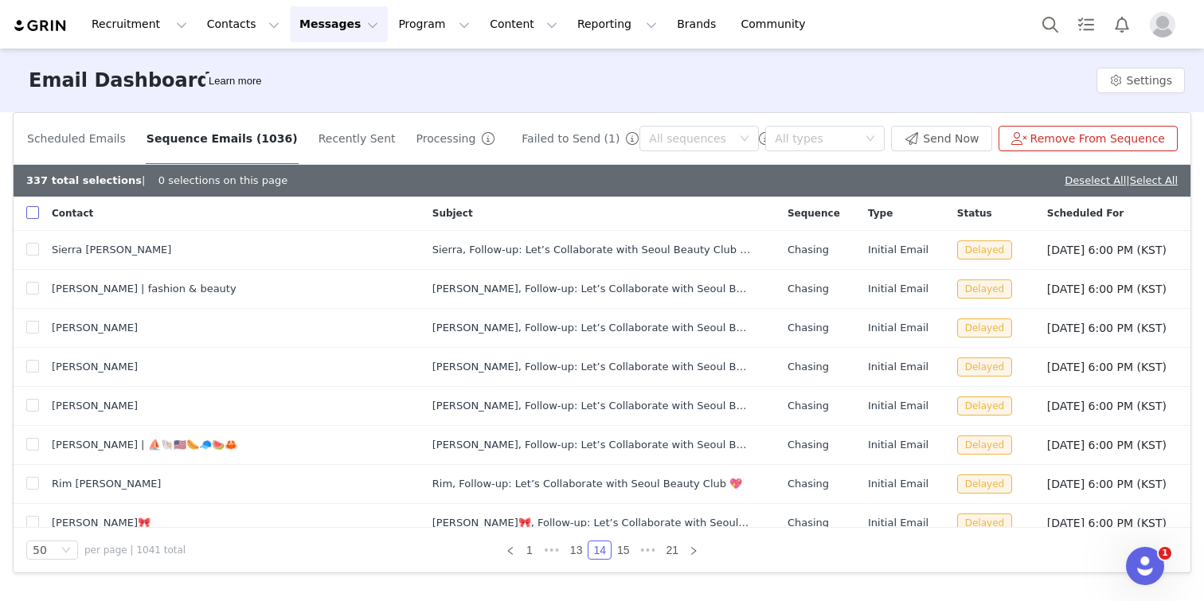
click at [29, 212] on input "checkbox" at bounding box center [32, 212] width 13 height 13
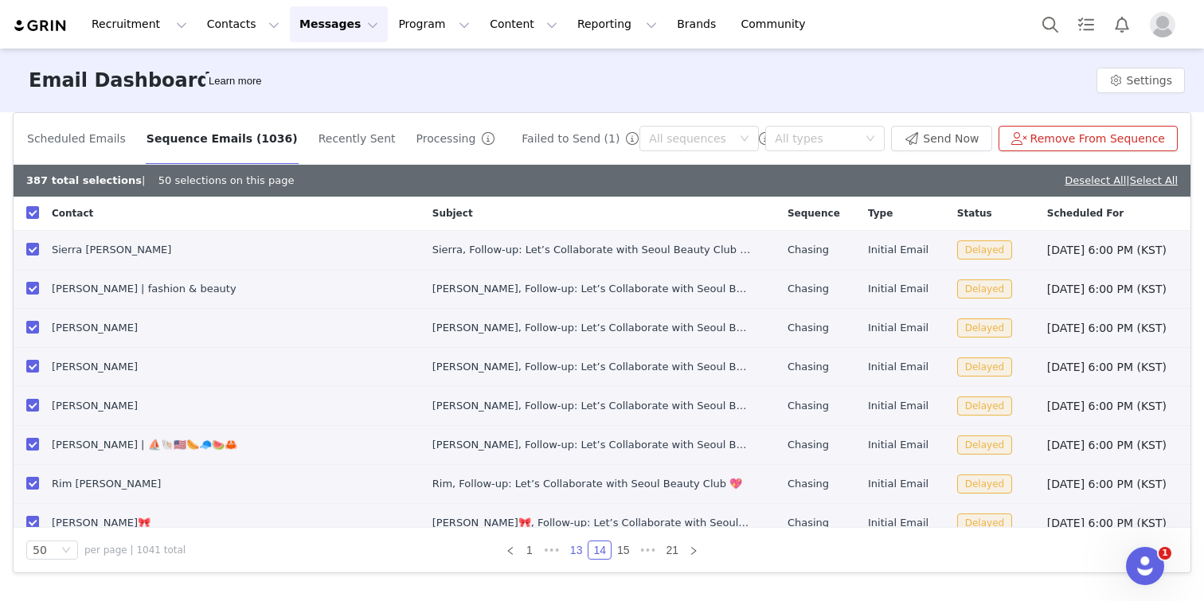
click at [572, 548] on link "13" at bounding box center [576, 550] width 22 height 18
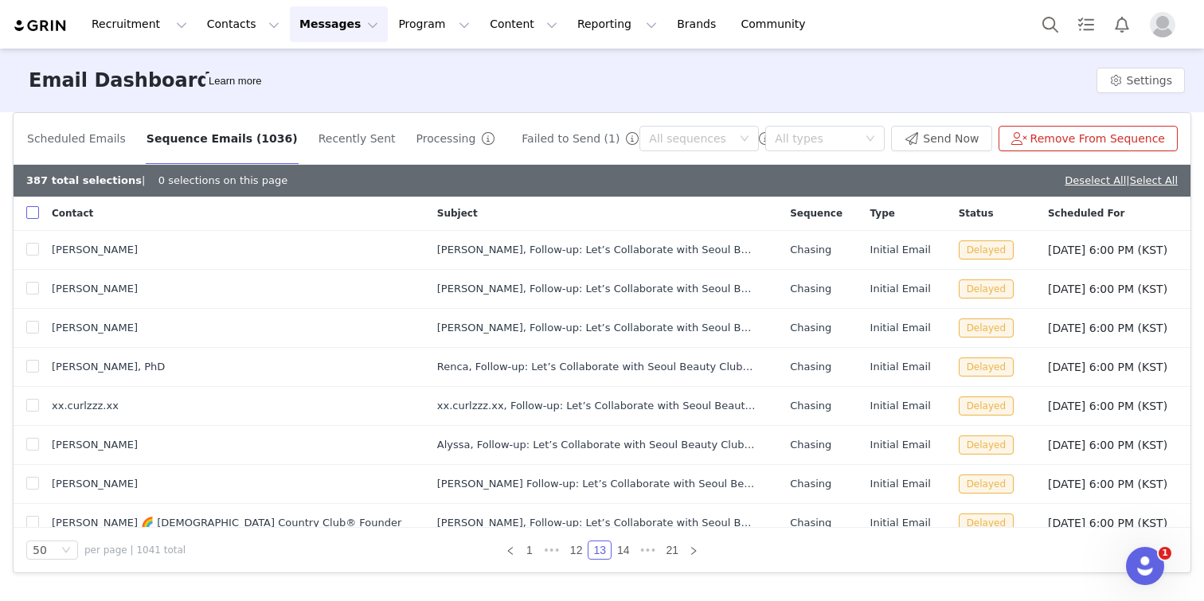
click at [34, 217] on input "checkbox" at bounding box center [32, 212] width 13 height 13
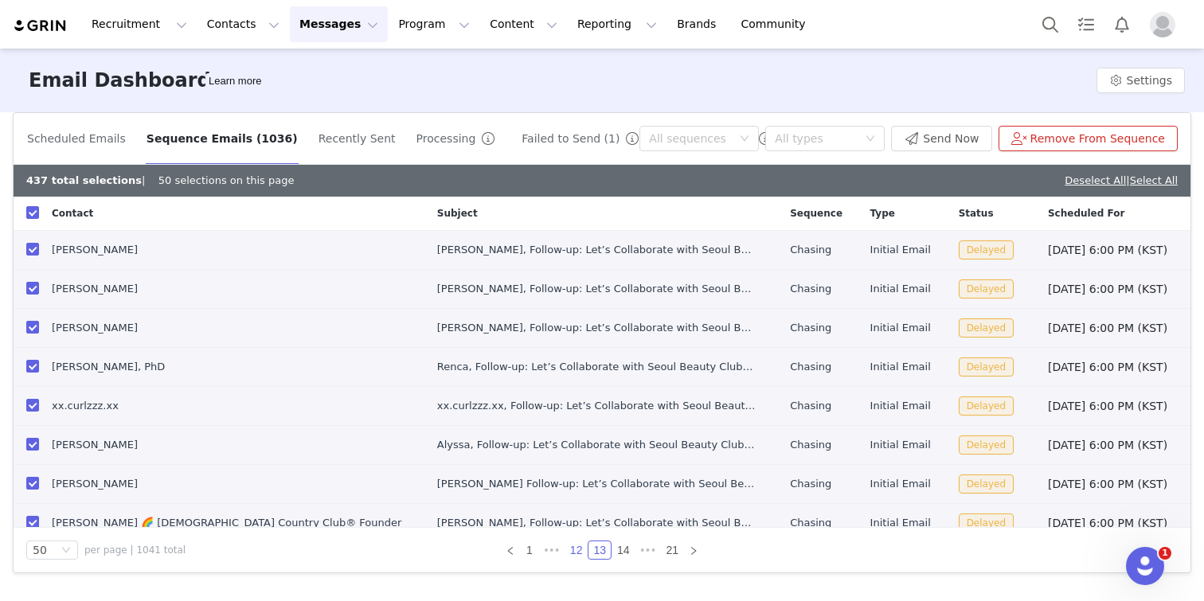
click at [575, 545] on link "12" at bounding box center [576, 550] width 22 height 18
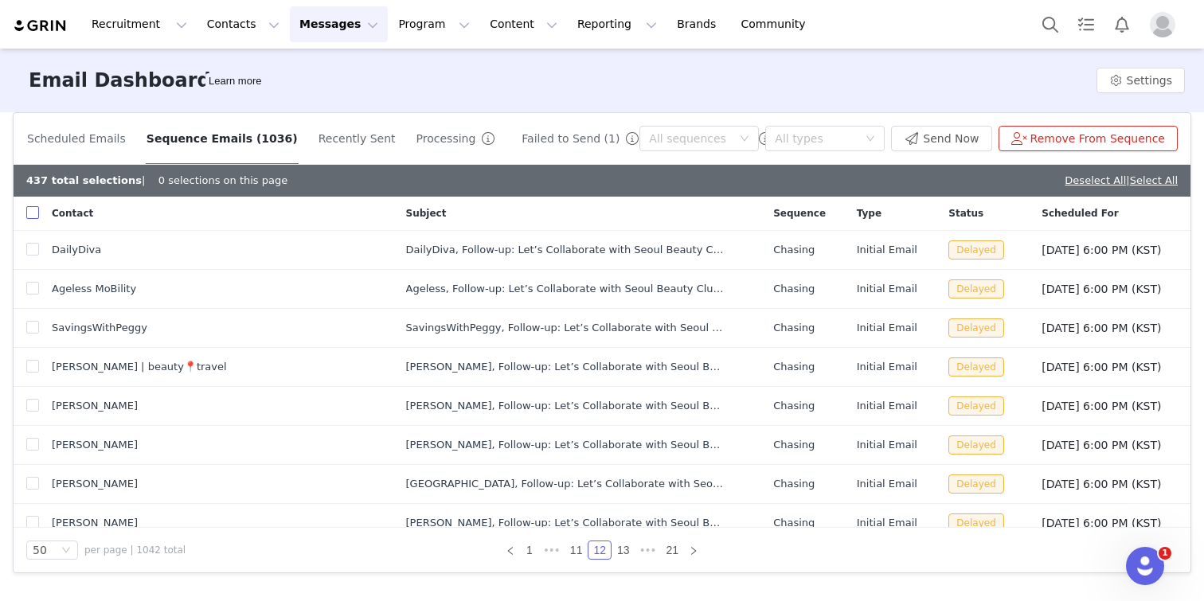
click at [28, 210] on input "checkbox" at bounding box center [32, 212] width 13 height 13
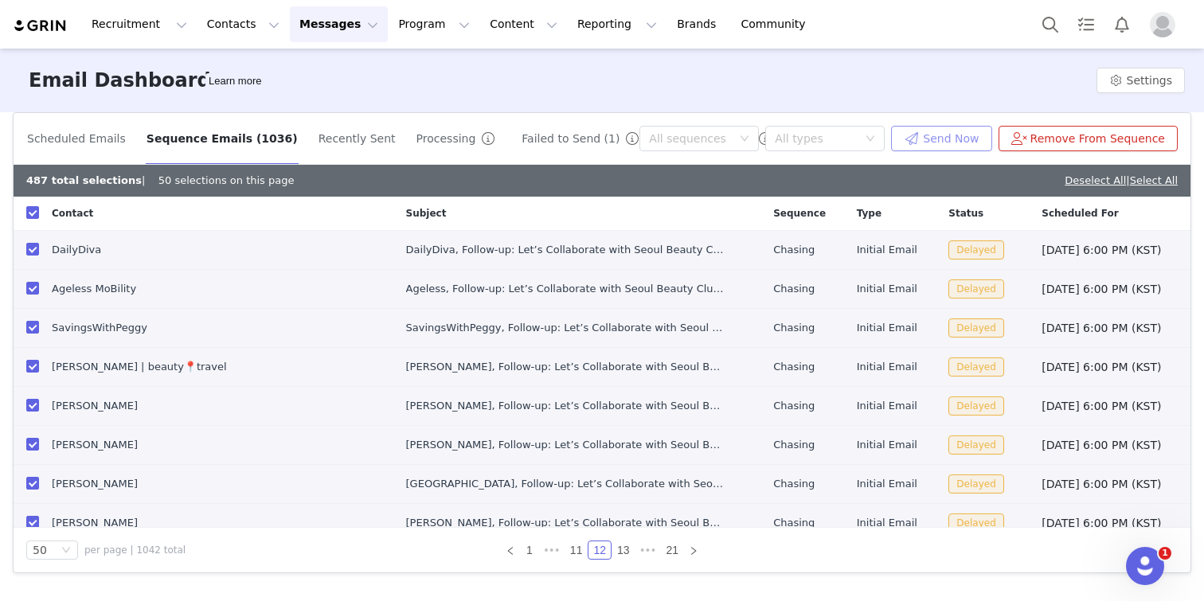
click at [978, 138] on button "Send Now" at bounding box center [941, 138] width 100 height 25
